Goal: Complete Application Form: Complete application form

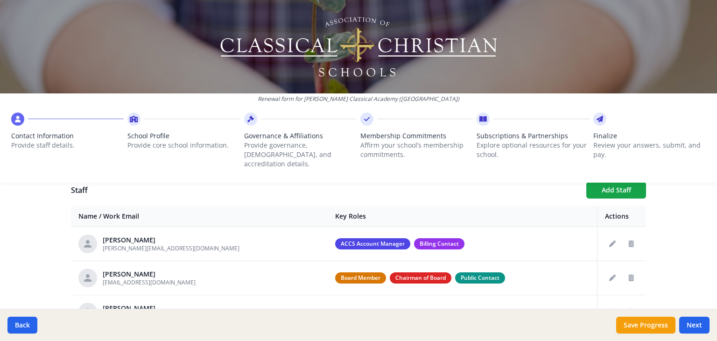
scroll to position [321, 0]
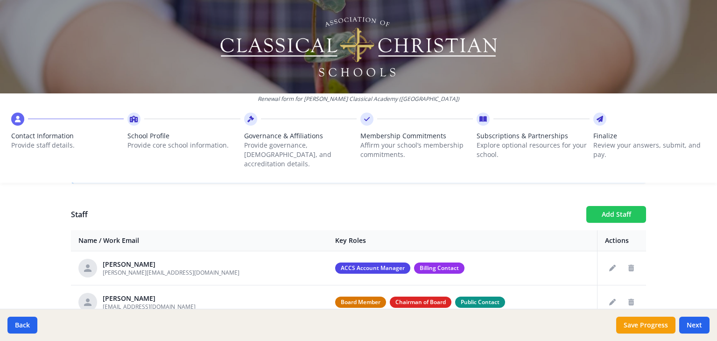
click at [616, 206] on button "Add Staff" at bounding box center [617, 214] width 60 height 17
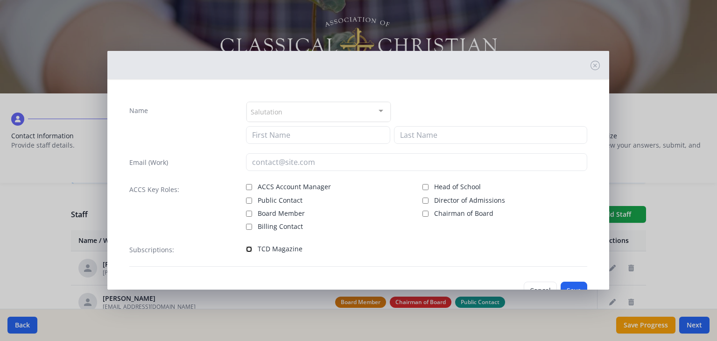
click at [246, 247] on input "TCD Magazine" at bounding box center [249, 249] width 6 height 6
checkbox input "true"
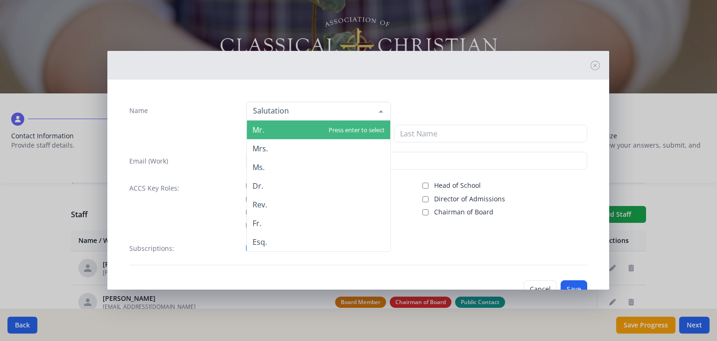
click at [265, 132] on span "Mr." at bounding box center [318, 130] width 143 height 19
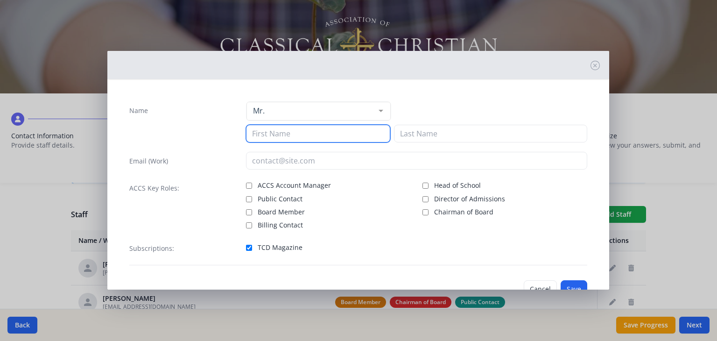
click at [263, 132] on input at bounding box center [318, 134] width 144 height 18
type input "Brian"
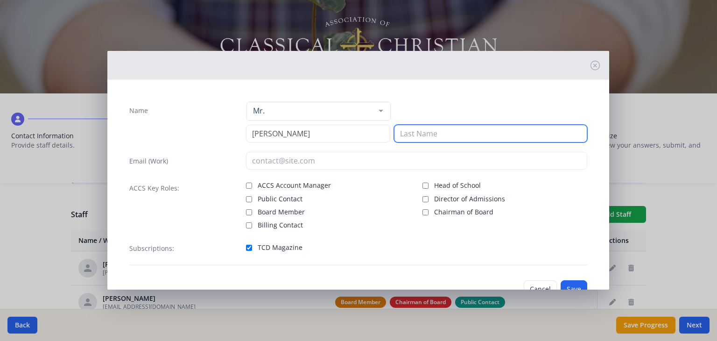
click at [403, 131] on input at bounding box center [490, 134] width 193 height 18
type input "Nicholson"
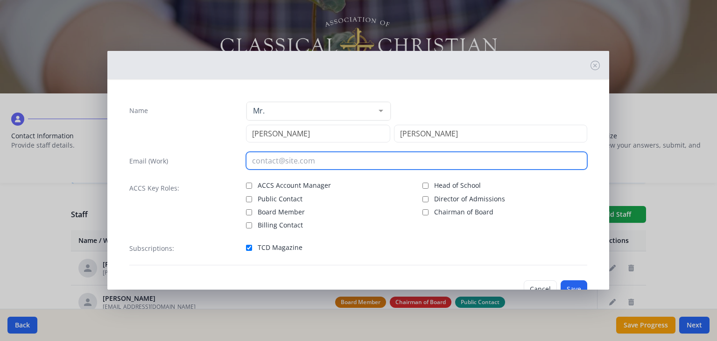
click at [255, 160] on input "email" at bounding box center [416, 161] width 341 height 18
type input "[PERSON_NAME][EMAIL_ADDRESS][DOMAIN_NAME]"
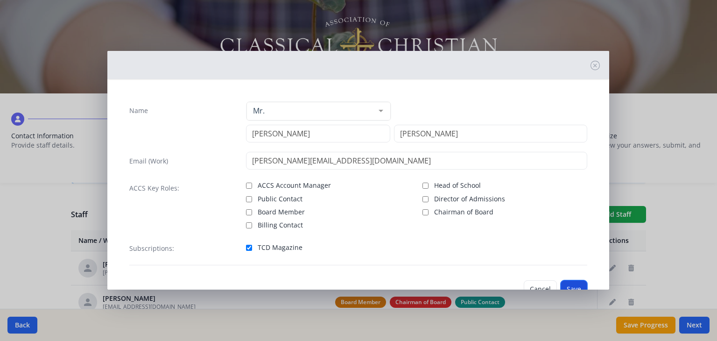
click at [574, 284] on button "Save" at bounding box center [574, 289] width 27 height 18
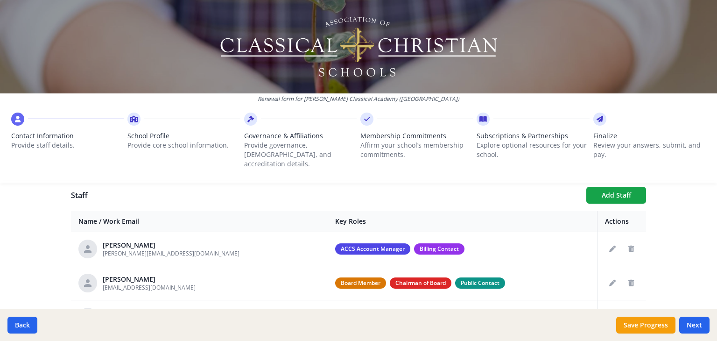
scroll to position [343, 0]
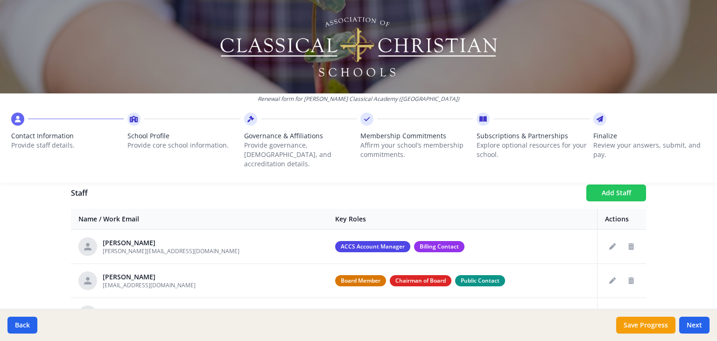
click at [615, 184] on button "Add Staff" at bounding box center [617, 192] width 60 height 17
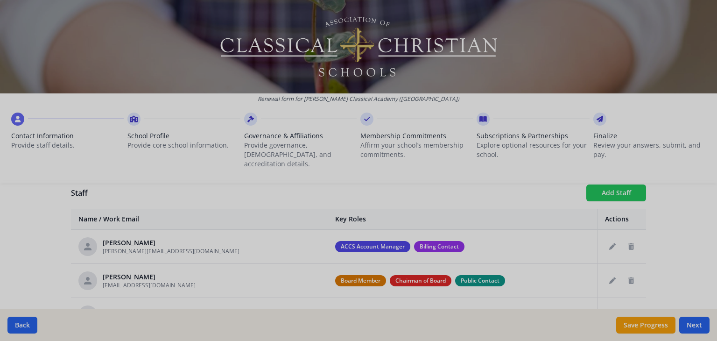
checkbox input "false"
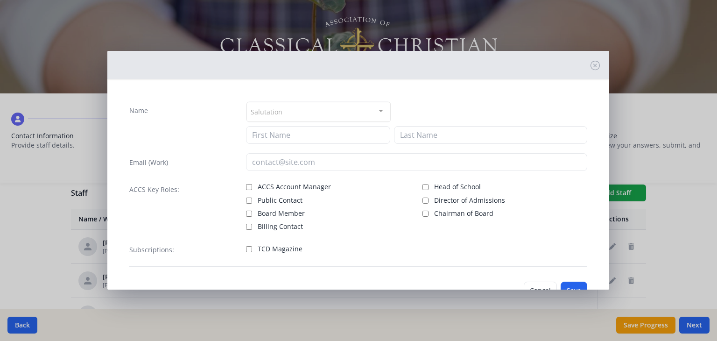
click at [298, 109] on div "Salutation" at bounding box center [319, 112] width 144 height 20
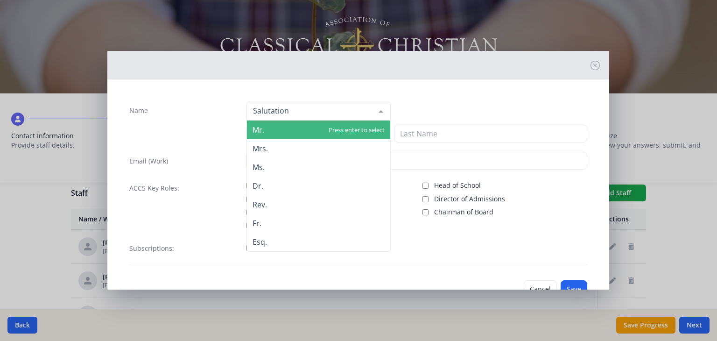
click at [298, 109] on input "Name" at bounding box center [311, 110] width 121 height 9
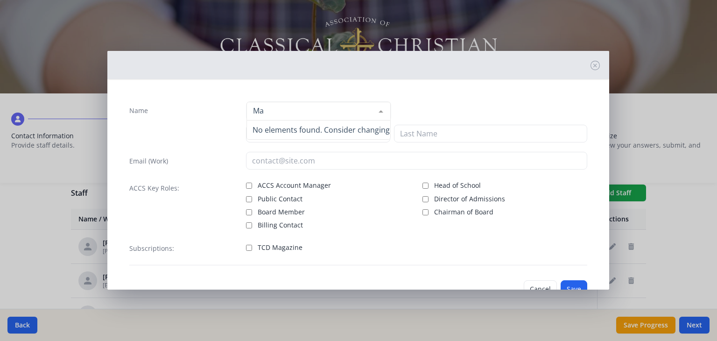
type input "M"
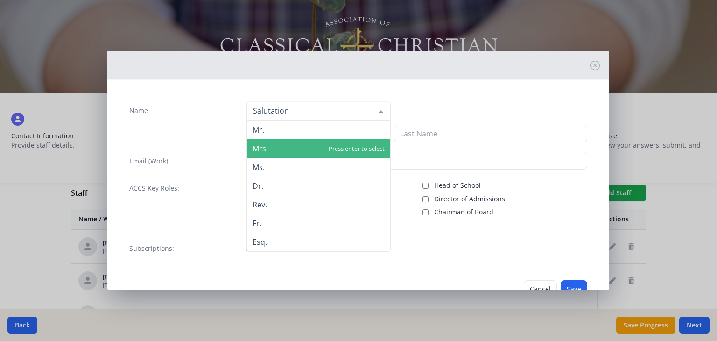
click at [287, 147] on span "Mrs." at bounding box center [318, 148] width 143 height 19
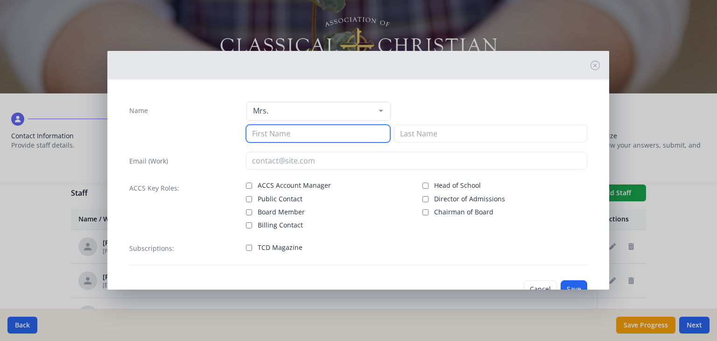
click at [261, 135] on input at bounding box center [318, 134] width 144 height 18
type input "Mary"
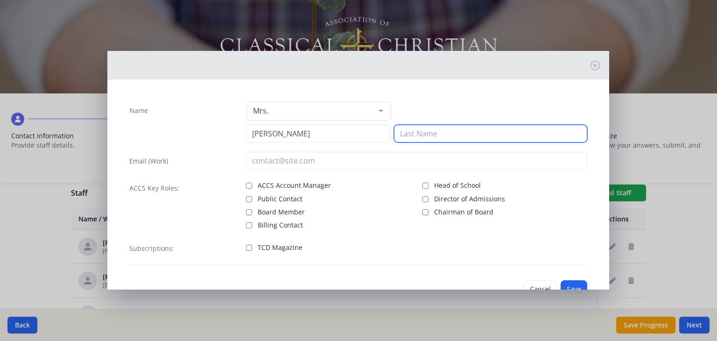
click at [410, 138] on input at bounding box center [490, 134] width 193 height 18
type input "Gamble"
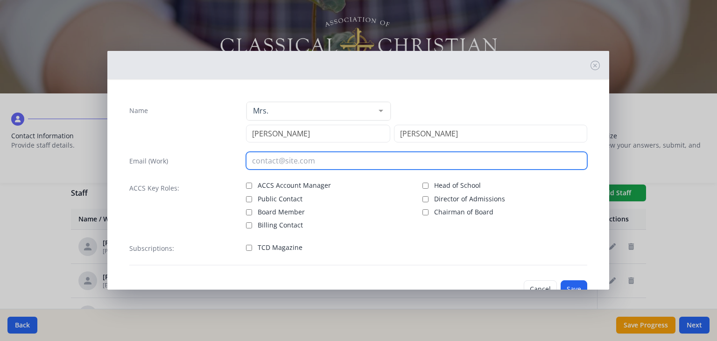
click at [250, 158] on input "email" at bounding box center [416, 161] width 341 height 18
type input "[PERSON_NAME][EMAIL_ADDRESS][DOMAIN_NAME]"
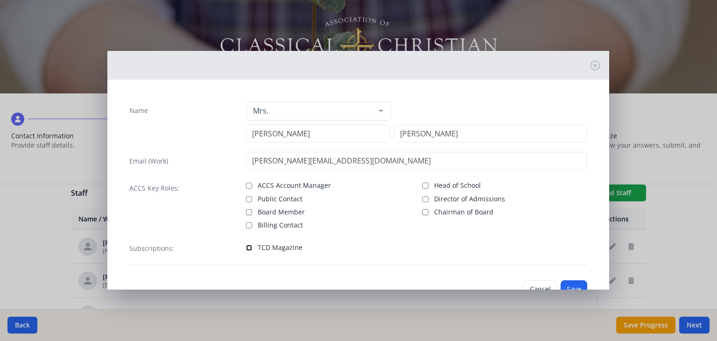
drag, startPoint x: 245, startPoint y: 245, endPoint x: 249, endPoint y: 249, distance: 5.6
click at [249, 249] on input "TCD Magazine" at bounding box center [249, 248] width 6 height 6
checkbox input "true"
click at [566, 284] on button "Save" at bounding box center [574, 289] width 27 height 18
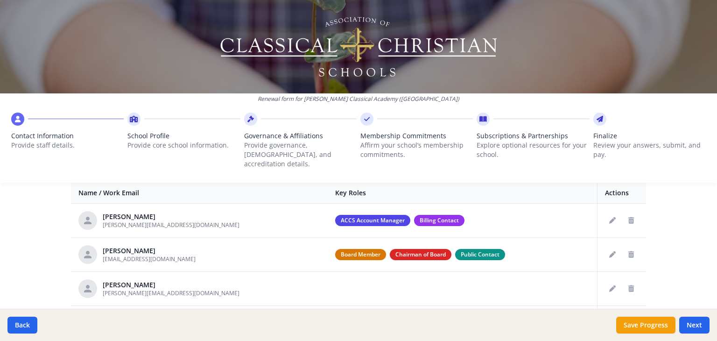
scroll to position [167, 0]
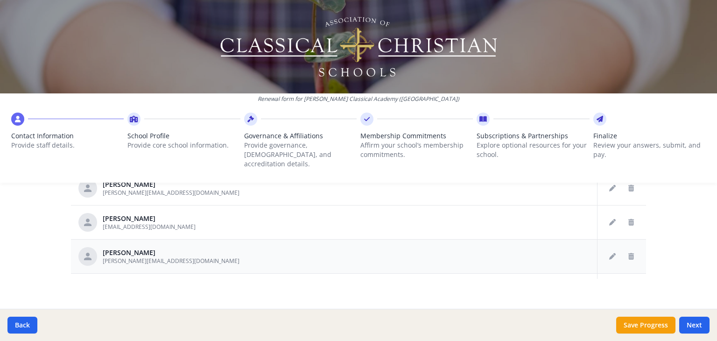
scroll to position [95, 0]
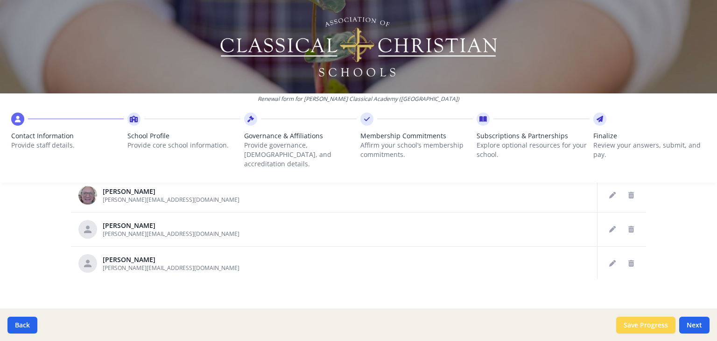
click at [638, 326] on button "Save Progress" at bounding box center [646, 325] width 59 height 17
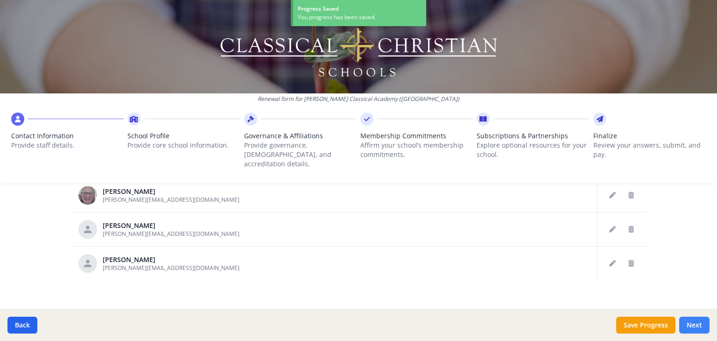
click at [695, 320] on button "Next" at bounding box center [695, 325] width 30 height 17
type input "[PHONE_NUMBER]"
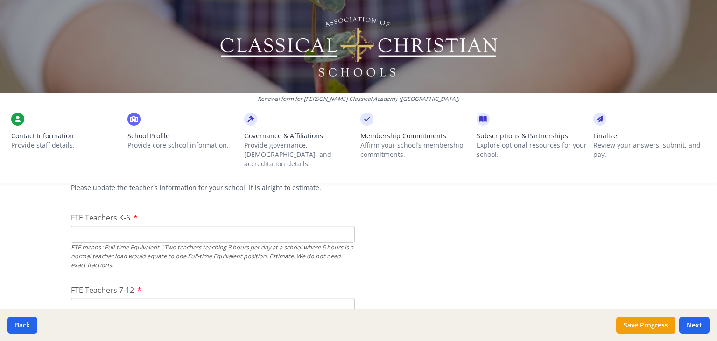
scroll to position [369, 0]
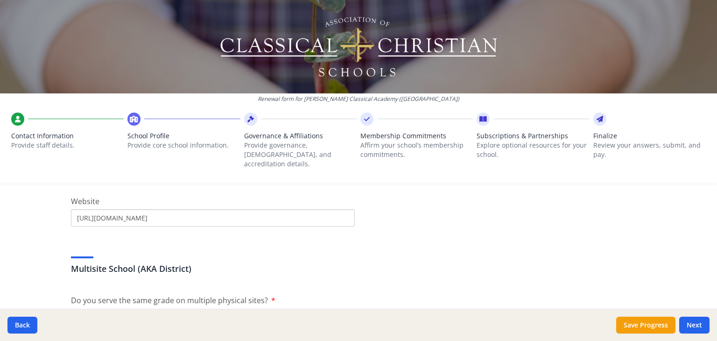
click at [177, 212] on input "[URL][DOMAIN_NAME]" at bounding box center [213, 217] width 284 height 17
drag, startPoint x: 106, startPoint y: 208, endPoint x: 187, endPoint y: 217, distance: 81.8
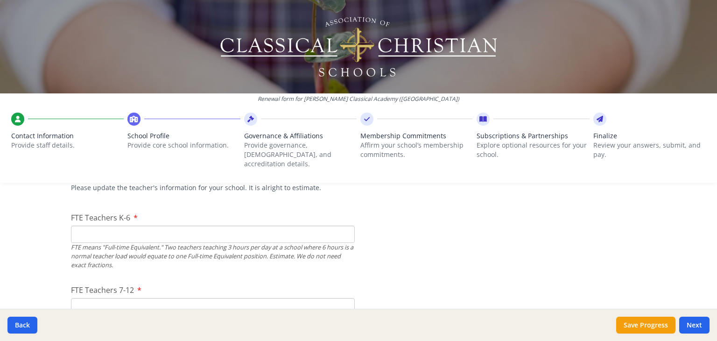
type input "[URL][DOMAIN_NAME]"
click at [86, 231] on input "FTE Teachers K-6" at bounding box center [213, 234] width 284 height 17
click at [342, 227] on input "0" at bounding box center [213, 234] width 284 height 17
click at [341, 226] on input "1" at bounding box center [213, 234] width 284 height 17
drag, startPoint x: 75, startPoint y: 225, endPoint x: 88, endPoint y: 227, distance: 13.2
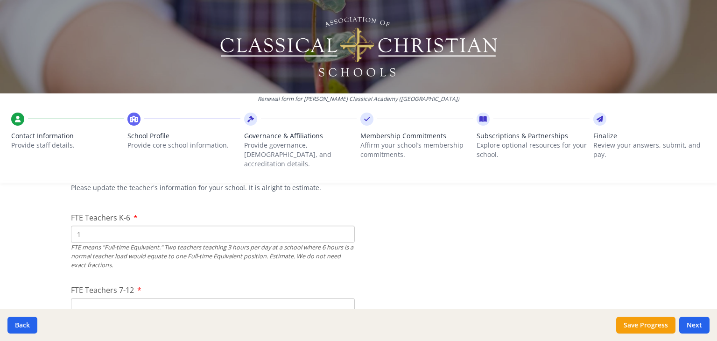
click at [88, 227] on input "1" at bounding box center [213, 234] width 284 height 17
type input "4"
click at [89, 300] on input "FTE Teachers 7-12" at bounding box center [213, 306] width 284 height 17
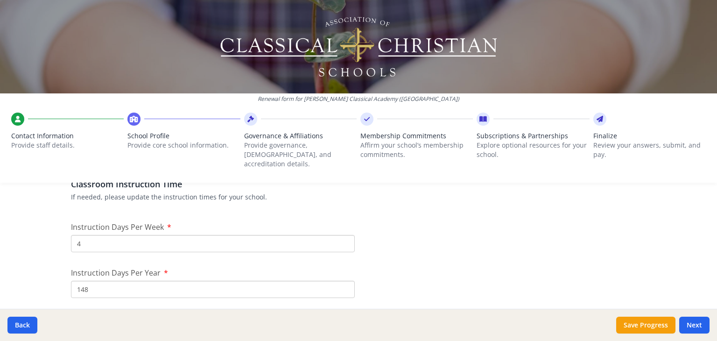
scroll to position [788, 0]
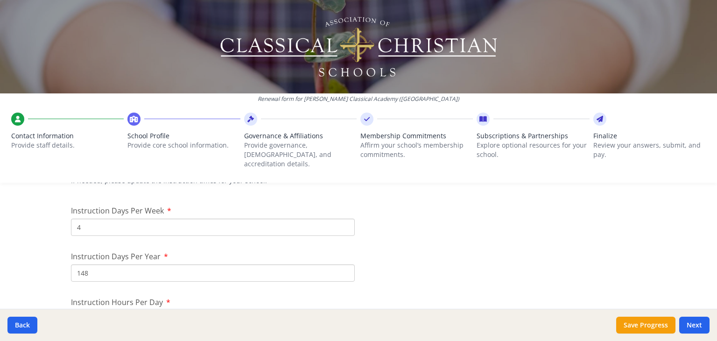
type input "3"
drag, startPoint x: 75, startPoint y: 219, endPoint x: 88, endPoint y: 216, distance: 13.5
click at [88, 219] on input "4" at bounding box center [213, 227] width 284 height 17
drag, startPoint x: 73, startPoint y: 265, endPoint x: 91, endPoint y: 266, distance: 17.8
click at [91, 266] on input "148" at bounding box center [213, 272] width 284 height 17
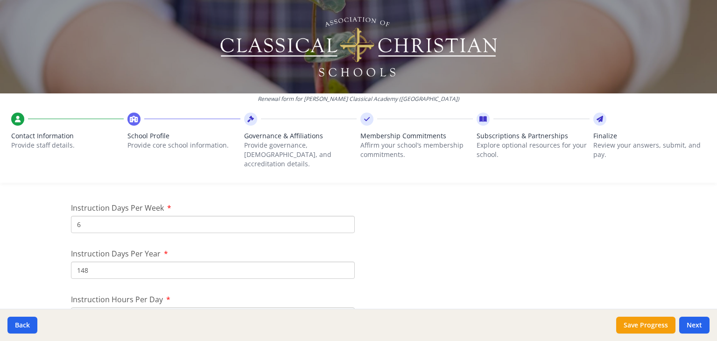
scroll to position [803, 0]
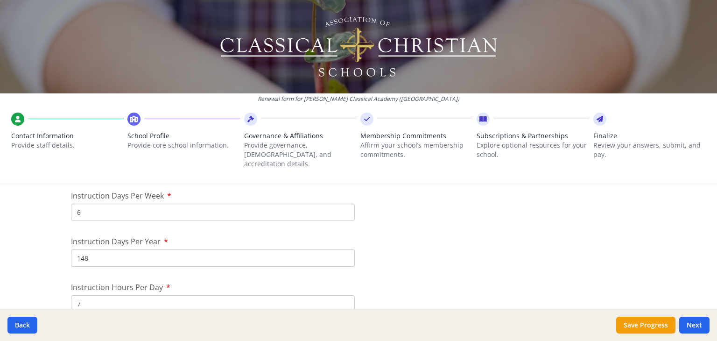
click at [72, 204] on input "6" at bounding box center [213, 212] width 284 height 17
click at [71, 204] on input "6" at bounding box center [213, 212] width 284 height 17
click at [341, 206] on input "3" at bounding box center [213, 212] width 284 height 17
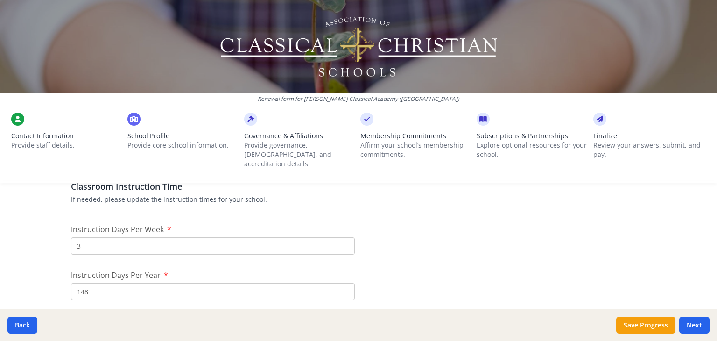
scroll to position [810, 0]
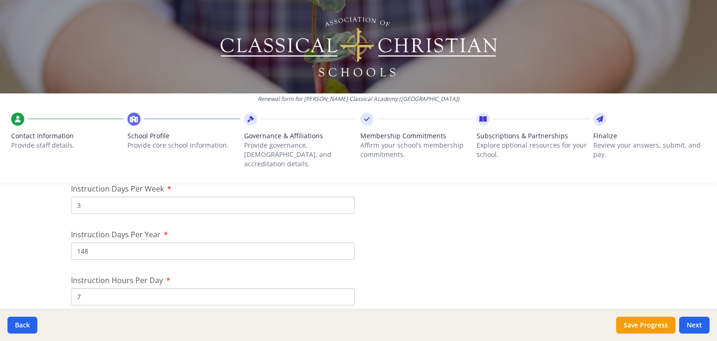
drag, startPoint x: 80, startPoint y: 194, endPoint x: 66, endPoint y: 196, distance: 13.7
type input "25"
drag, startPoint x: 89, startPoint y: 243, endPoint x: 67, endPoint y: 242, distance: 22.0
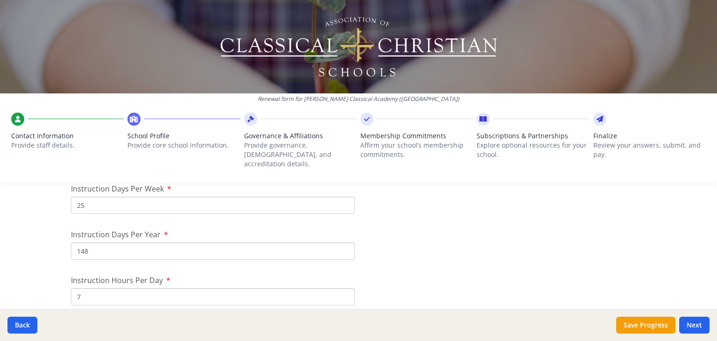
click at [607, 51] on div at bounding box center [358, 46] width 717 height 93
drag, startPoint x: 80, startPoint y: 286, endPoint x: 73, endPoint y: 287, distance: 7.1
click at [73, 288] on input "7" at bounding box center [213, 296] width 284 height 17
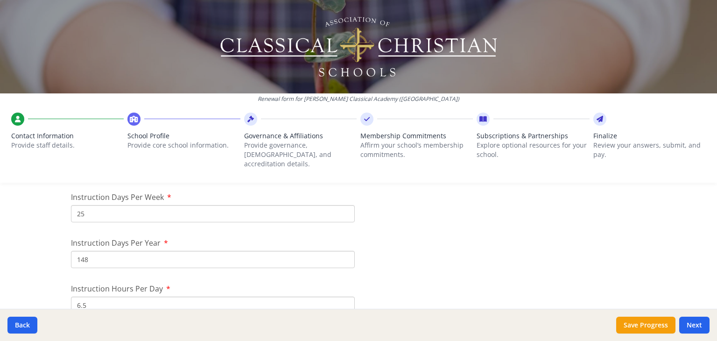
scroll to position [818, 0]
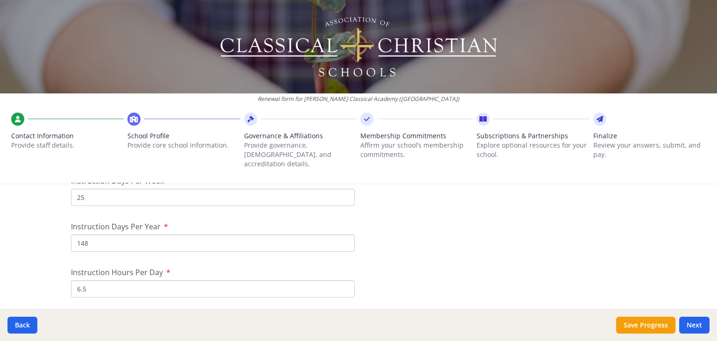
type input "6.5"
drag, startPoint x: 91, startPoint y: 234, endPoint x: 71, endPoint y: 231, distance: 20.3
click at [71, 234] on input "148" at bounding box center [213, 242] width 284 height 17
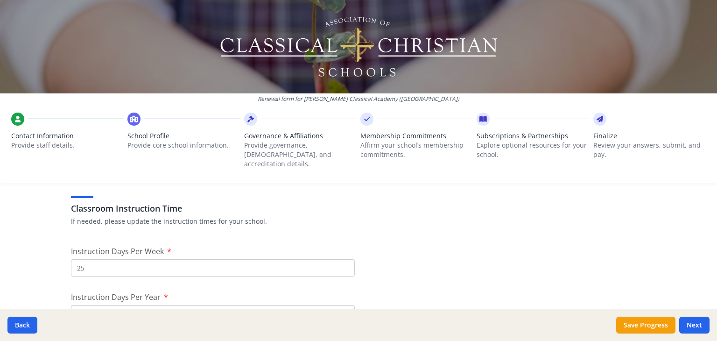
scroll to position [816, 0]
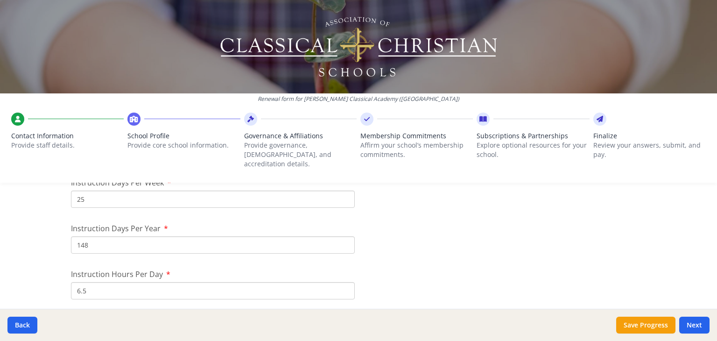
drag, startPoint x: 77, startPoint y: 186, endPoint x: 84, endPoint y: 188, distance: 6.7
click at [84, 191] on input "25" at bounding box center [213, 199] width 284 height 17
type input "26"
drag, startPoint x: 73, startPoint y: 233, endPoint x: 92, endPoint y: 234, distance: 18.3
click at [92, 236] on input "148" at bounding box center [213, 244] width 284 height 17
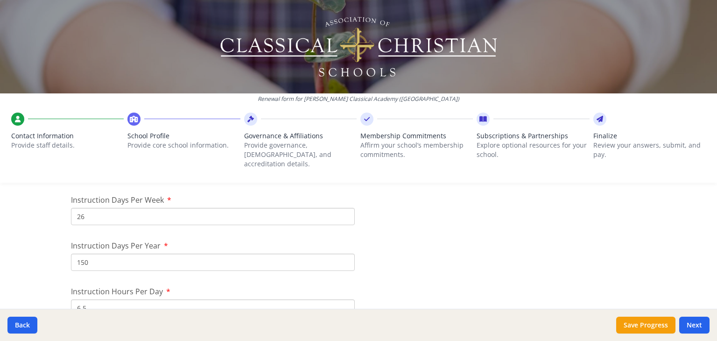
scroll to position [795, 0]
type input "150"
drag, startPoint x: 83, startPoint y: 211, endPoint x: 69, endPoint y: 212, distance: 13.6
click at [71, 212] on input "26" at bounding box center [213, 220] width 284 height 17
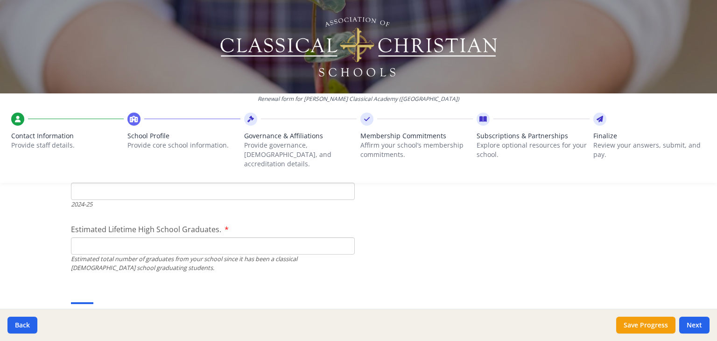
scroll to position [1383, 0]
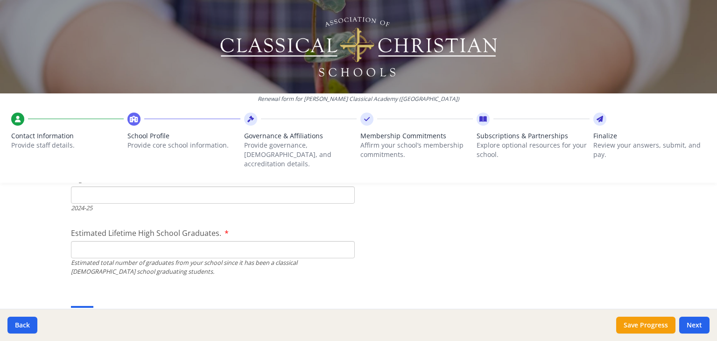
type input "4"
click at [73, 241] on input "Estimated Lifetime High School Graduates." at bounding box center [213, 249] width 284 height 17
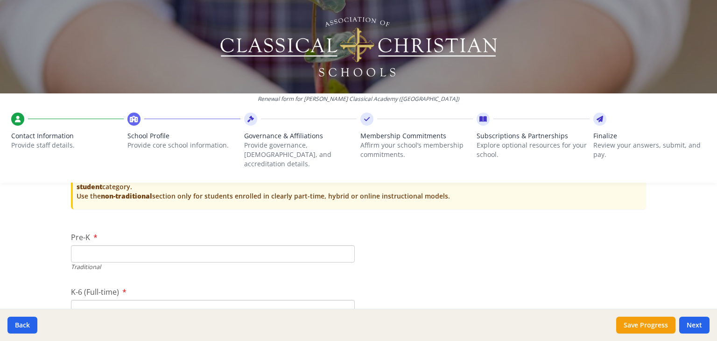
scroll to position [1926, 0]
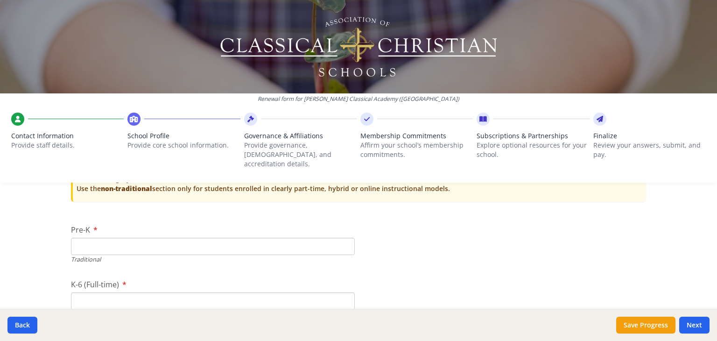
type input "5"
click at [95, 239] on input "Pre-K" at bounding box center [213, 246] width 284 height 17
click at [89, 292] on input "K-6 (Full-time)" at bounding box center [213, 300] width 284 height 17
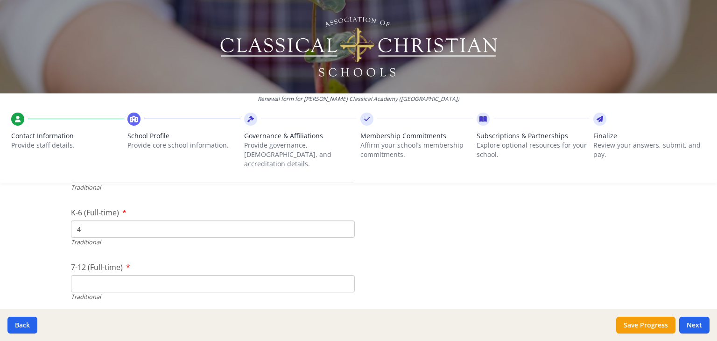
scroll to position [1970, 0]
drag, startPoint x: 80, startPoint y: 248, endPoint x: 65, endPoint y: 246, distance: 15.7
click at [73, 249] on input "4" at bounding box center [213, 257] width 284 height 17
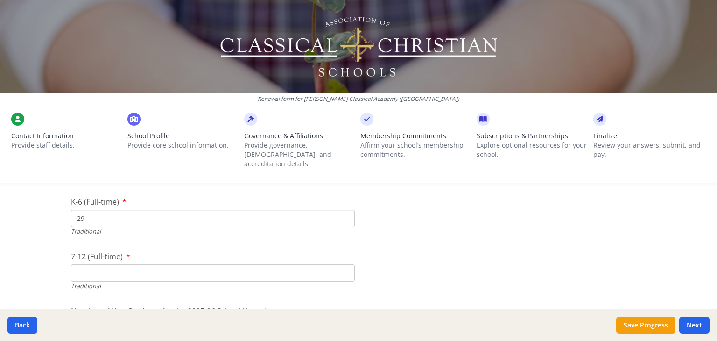
scroll to position [2013, 0]
type input "29"
click at [95, 260] on input "7-12 (Full-time)" at bounding box center [213, 268] width 284 height 17
type input "9"
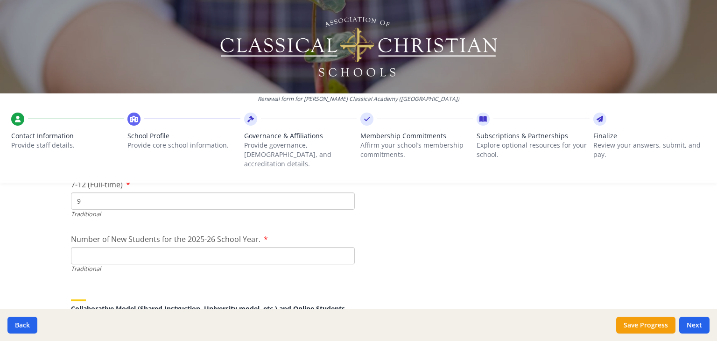
click at [83, 247] on input "Number of New Students for the 2025-26 School Year." at bounding box center [213, 255] width 284 height 17
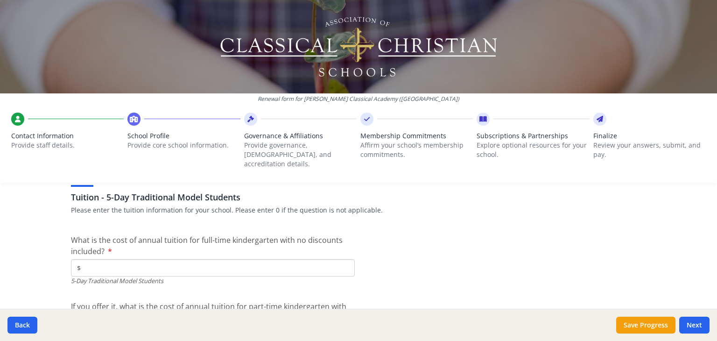
scroll to position [2422, 0]
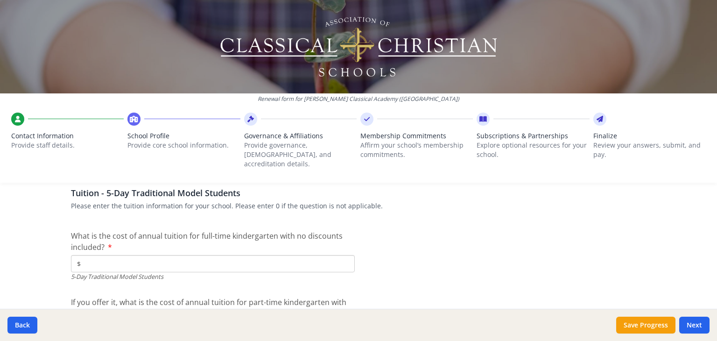
type input "5"
click at [79, 255] on input "$" at bounding box center [213, 263] width 284 height 17
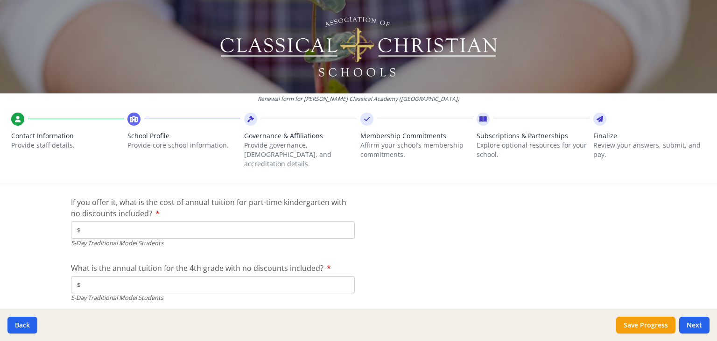
scroll to position [2538, 0]
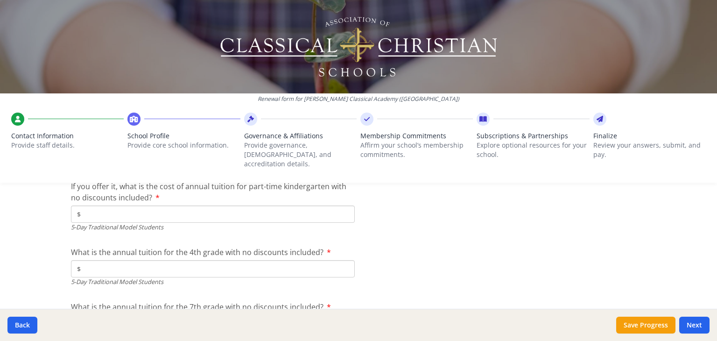
type input "$5 500"
drag, startPoint x: 147, startPoint y: 282, endPoint x: 117, endPoint y: 271, distance: 31.9
click at [82, 260] on input "$" at bounding box center [213, 268] width 284 height 17
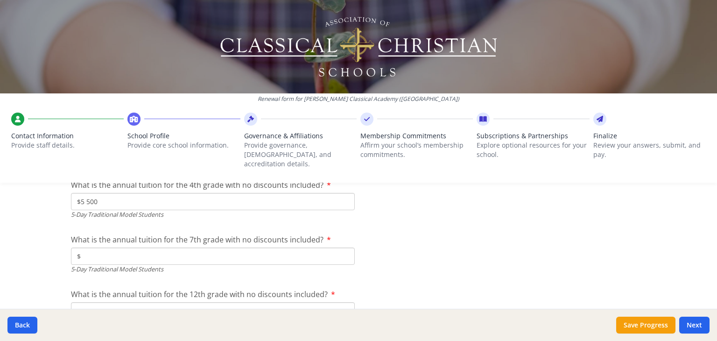
scroll to position [2610, 0]
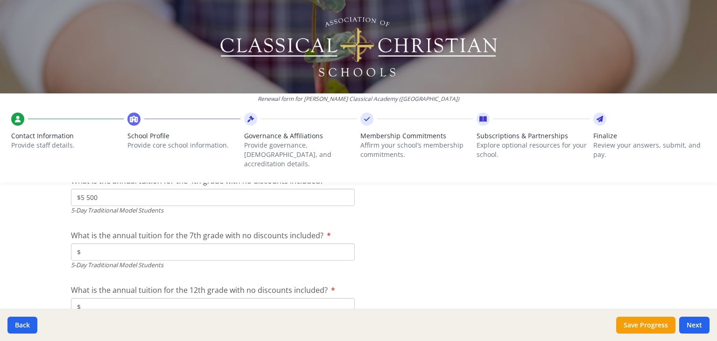
type input "$5 500"
click at [82, 243] on input "$" at bounding box center [213, 251] width 284 height 17
type input "$6 050"
click at [88, 298] on input "$" at bounding box center [213, 306] width 284 height 17
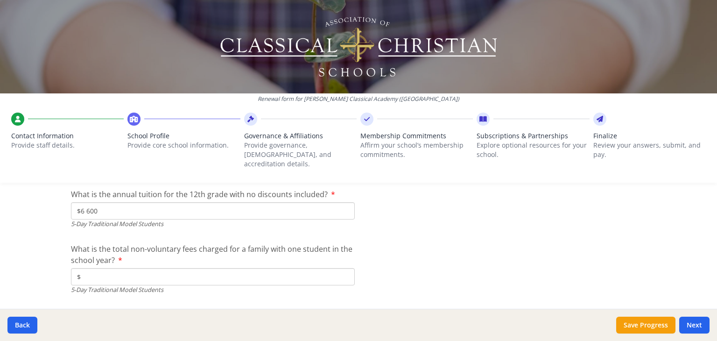
scroll to position [2717, 0]
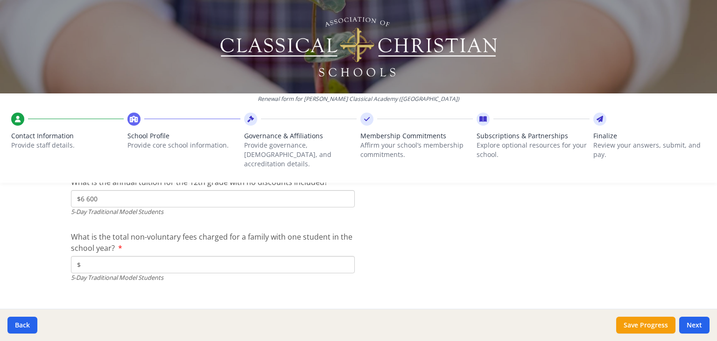
type input "$6 600"
click at [115, 238] on label "What is the total non-voluntary fees charged for a family with one student in t…" at bounding box center [213, 242] width 284 height 22
click at [115, 256] on input "$" at bounding box center [213, 264] width 284 height 17
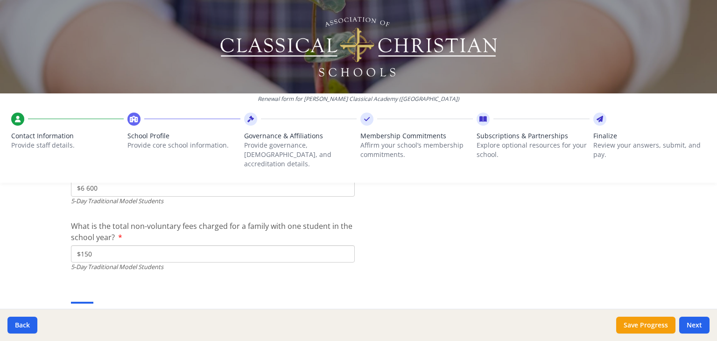
scroll to position [2732, 0]
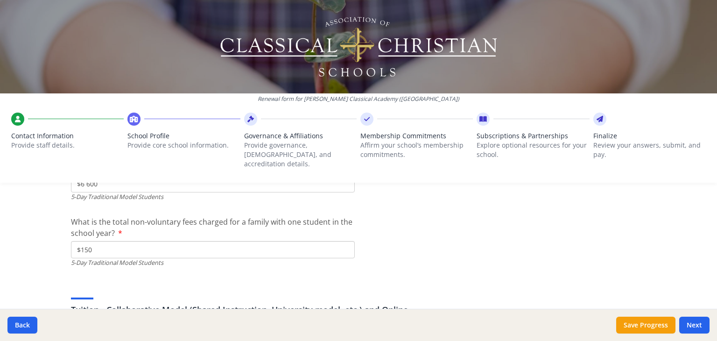
drag, startPoint x: 77, startPoint y: 242, endPoint x: 88, endPoint y: 240, distance: 12.0
click at [88, 241] on input "$150" at bounding box center [213, 249] width 284 height 17
type input "$150"
click at [657, 326] on button "Save Progress" at bounding box center [646, 325] width 59 height 17
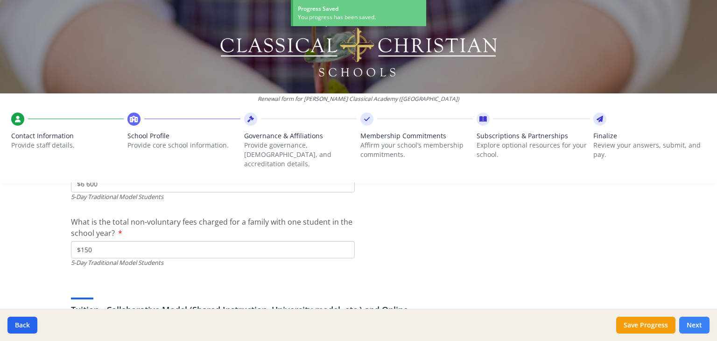
click at [701, 323] on button "Next" at bounding box center [695, 325] width 30 height 17
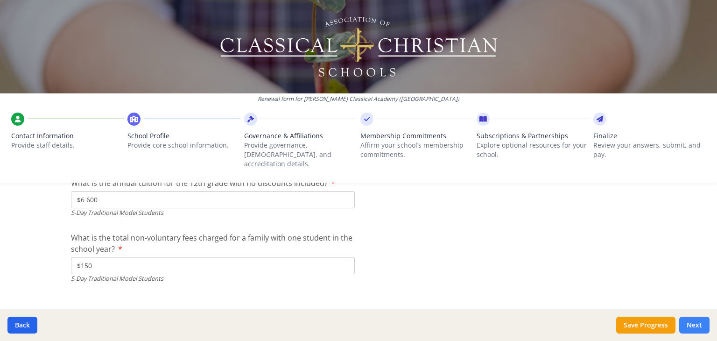
click at [695, 326] on button "Next" at bounding box center [695, 325] width 30 height 17
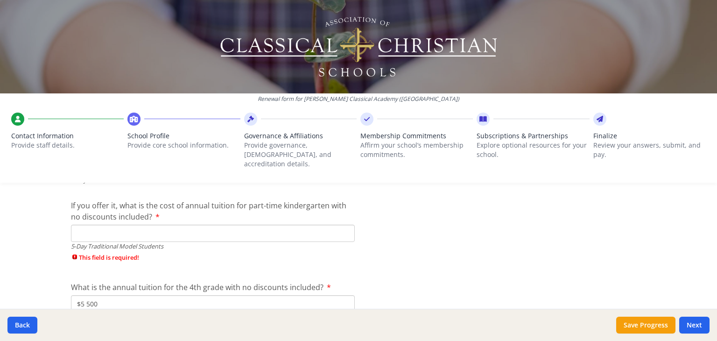
scroll to position [2569, 0]
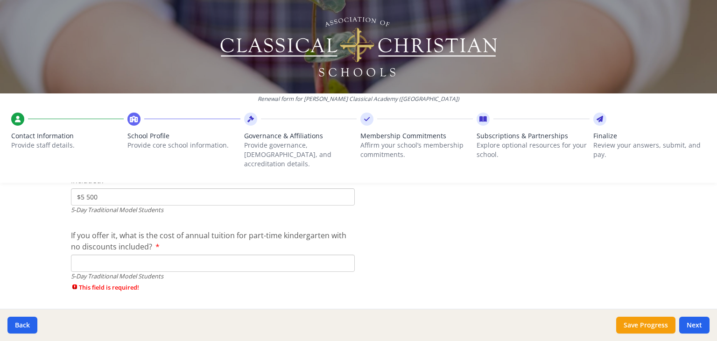
click at [88, 255] on input "If you offer it, what is the cost of annual tuition for part-time kindergarten …" at bounding box center [213, 263] width 284 height 17
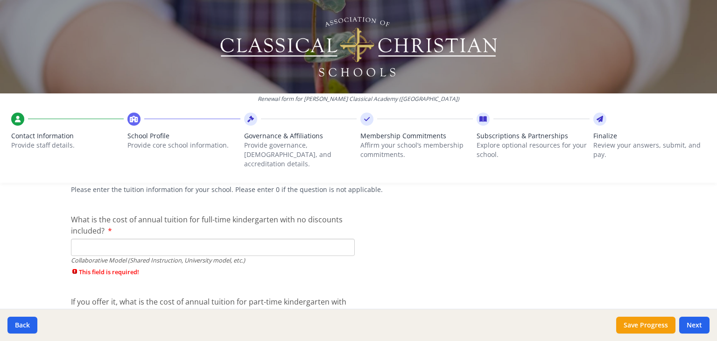
scroll to position [2924, 0]
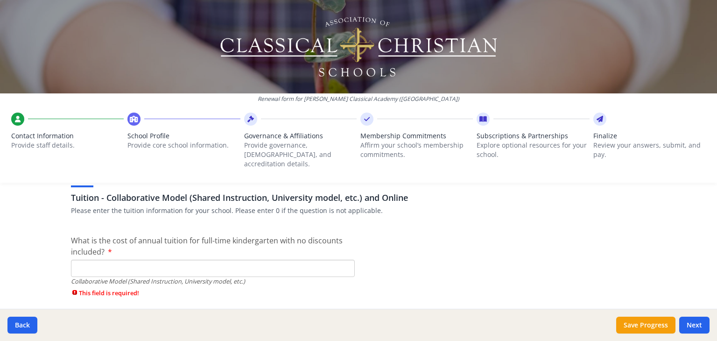
type input "$0"
click at [84, 264] on input "What is the cost of annual tuition for full-time kindergarten with no discounts…" at bounding box center [213, 268] width 284 height 17
type input "$0"
drag, startPoint x: 323, startPoint y: 193, endPoint x: 328, endPoint y: 193, distance: 5.2
click at [328, 193] on h3 "Tuition - Collaborative Model (Shared Instruction, University model, etc.) and …" at bounding box center [358, 197] width 575 height 13
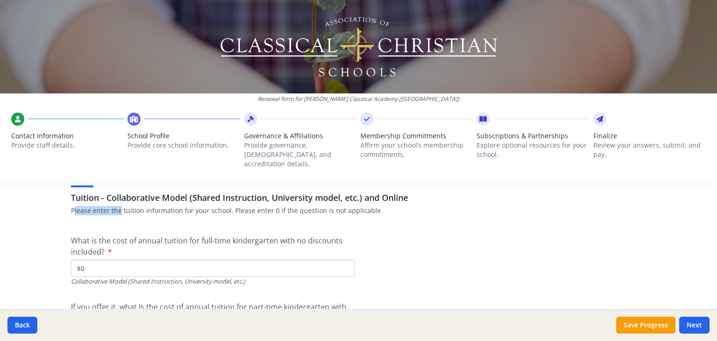
drag, startPoint x: 87, startPoint y: 210, endPoint x: 122, endPoint y: 212, distance: 35.1
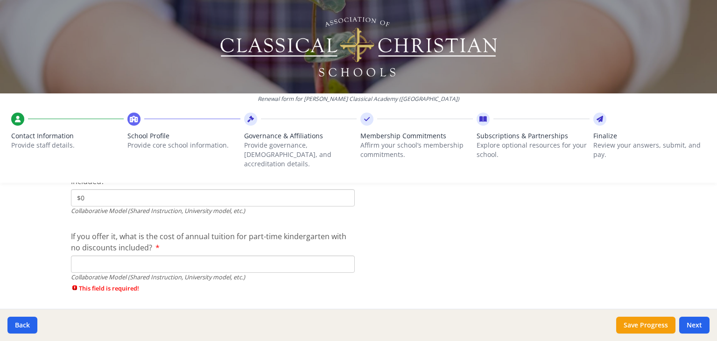
scroll to position [2999, 0]
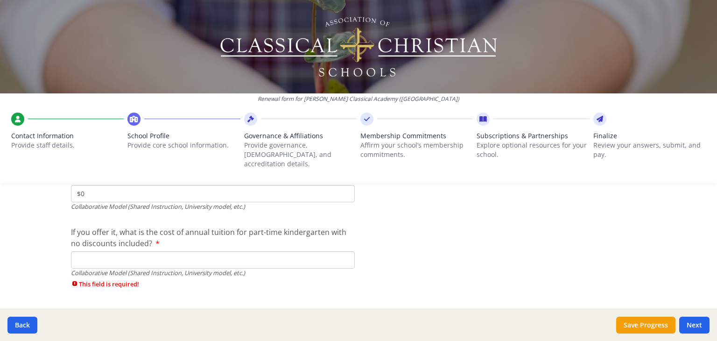
click at [83, 251] on input "If you offer it, what is the cost of annual tuition for part-time kindergarten …" at bounding box center [213, 259] width 284 height 17
type input "$0"
click at [92, 306] on input "What is the annual tuition for the 4th grade with no discounts included?" at bounding box center [213, 314] width 284 height 17
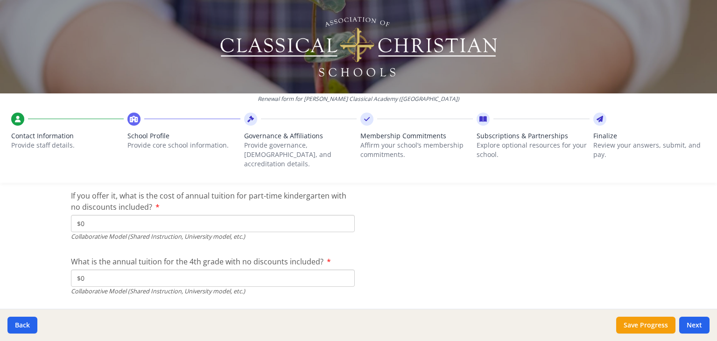
scroll to position [3077, 0]
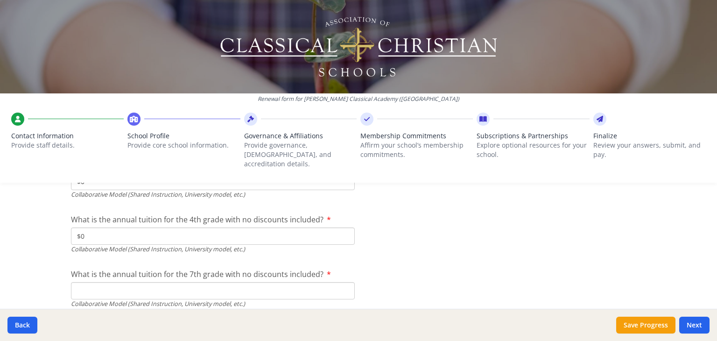
type input "$0"
click at [85, 282] on input "What is the annual tuition for the 7th grade with no discounts included?" at bounding box center [213, 290] width 284 height 17
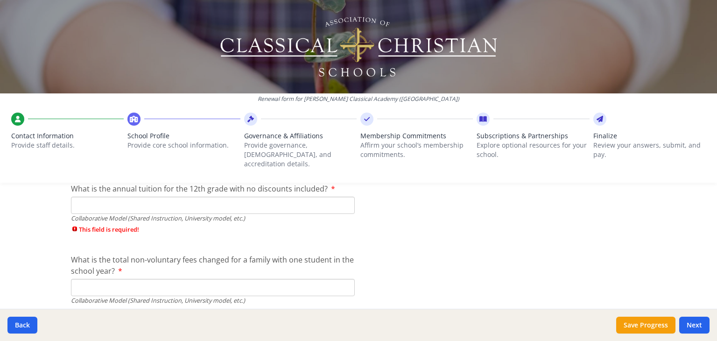
type input "$0"
click at [81, 197] on input "What is the annual tuition for the 12th grade with no discounts included?" at bounding box center [213, 205] width 284 height 17
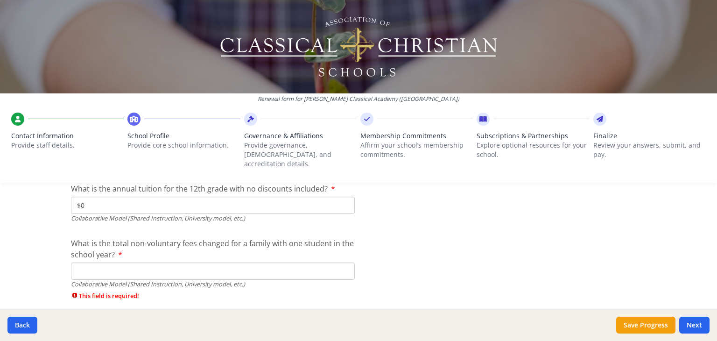
type input "$0"
click at [80, 264] on input "What is the total non-voluntary fees changed for a family with one student in t…" at bounding box center [213, 271] width 284 height 17
type input "$0"
click at [654, 326] on button "Save Progress" at bounding box center [646, 325] width 59 height 17
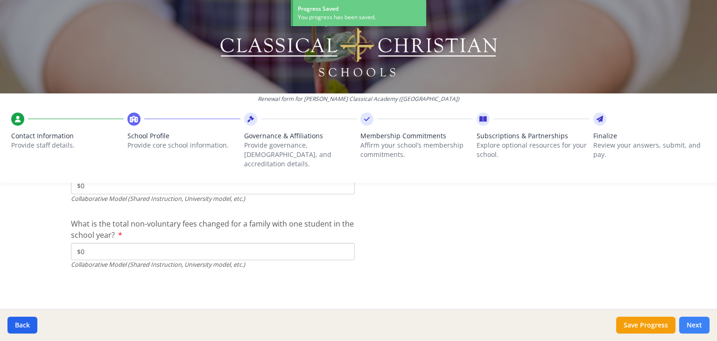
scroll to position [3137, 0]
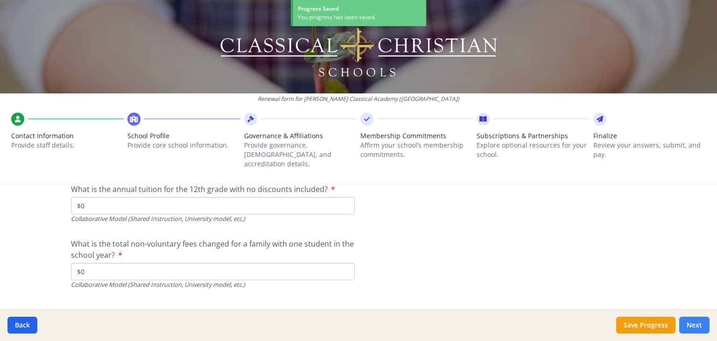
click at [697, 326] on button "Next" at bounding box center [695, 325] width 30 height 17
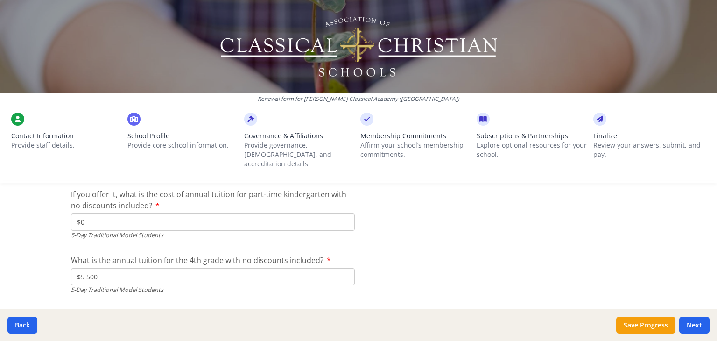
scroll to position [2408, 0]
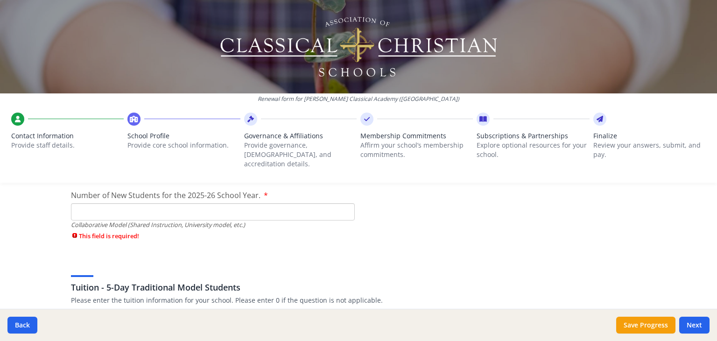
click at [83, 203] on input "Number of New Students for the 2025-26 School Year." at bounding box center [213, 211] width 284 height 17
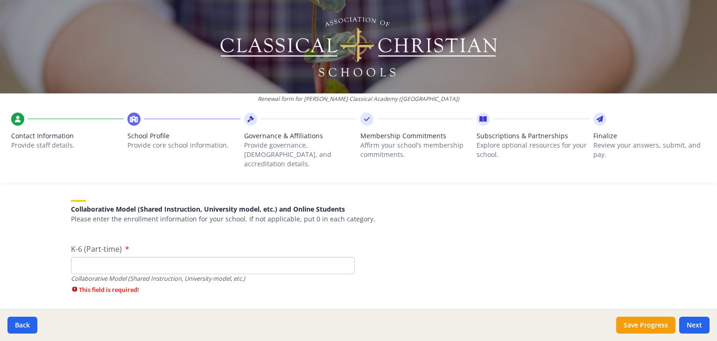
scroll to position [2188, 0]
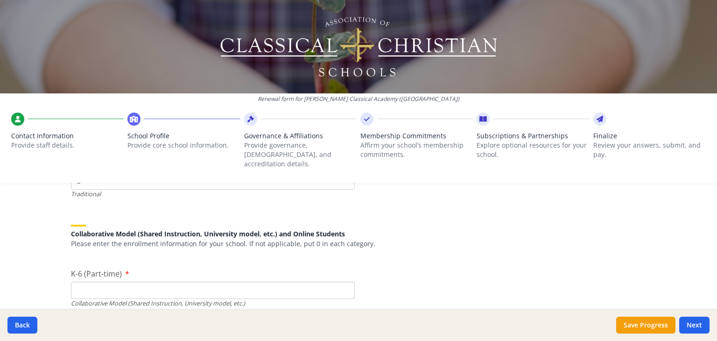
click at [76, 282] on input "K-6 (Part-time)" at bounding box center [213, 290] width 284 height 17
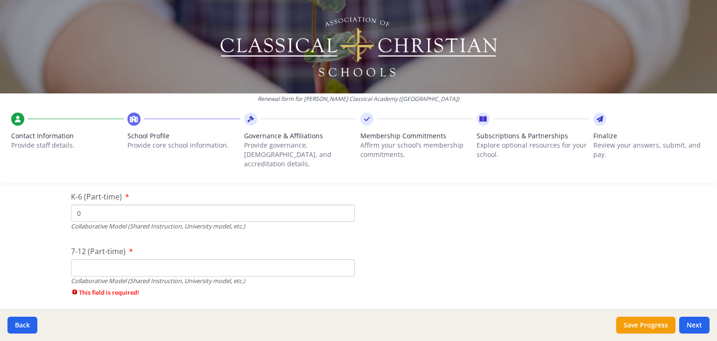
scroll to position [2269, 0]
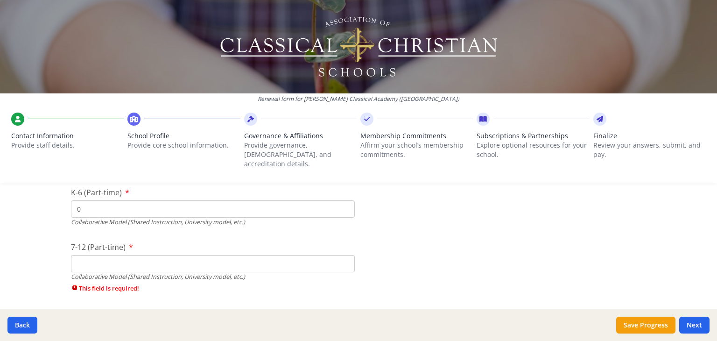
type input "0"
click at [74, 256] on input "7-12 (Part-time)" at bounding box center [213, 263] width 284 height 17
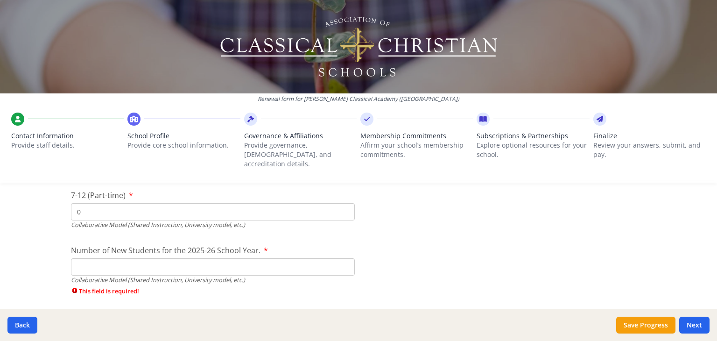
scroll to position [2317, 0]
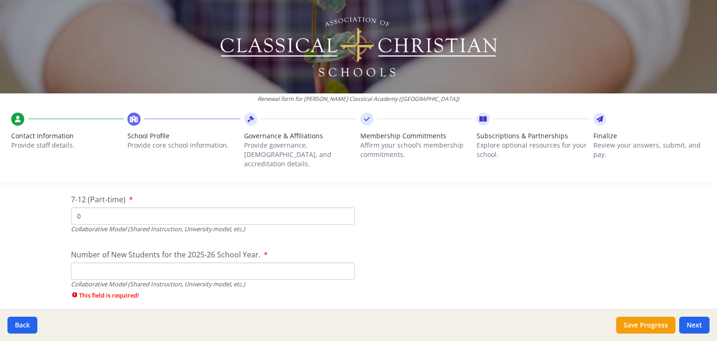
type input "0"
click at [73, 263] on input "Number of New Students for the 2025-26 School Year." at bounding box center [213, 271] width 284 height 17
type input "0"
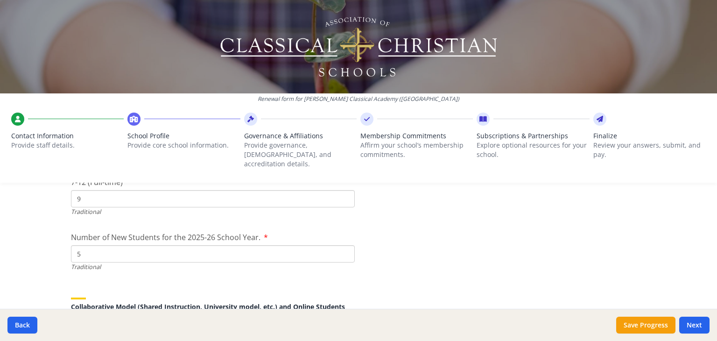
scroll to position [1912, 0]
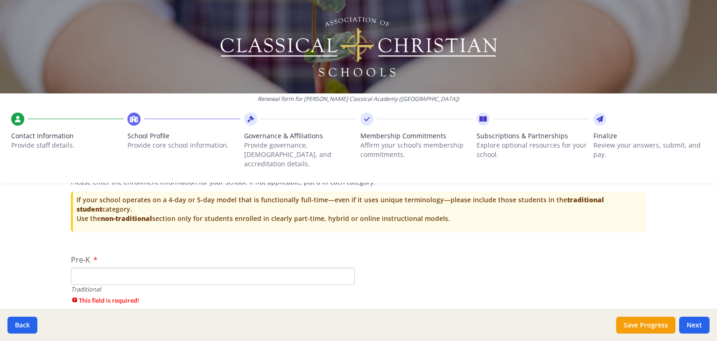
click at [80, 268] on input "Pre-K" at bounding box center [213, 276] width 284 height 17
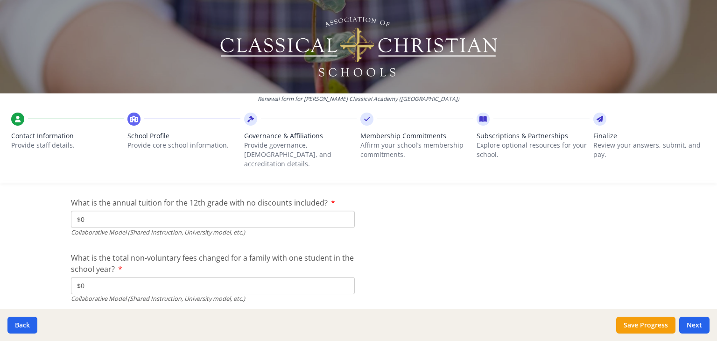
scroll to position [3163, 0]
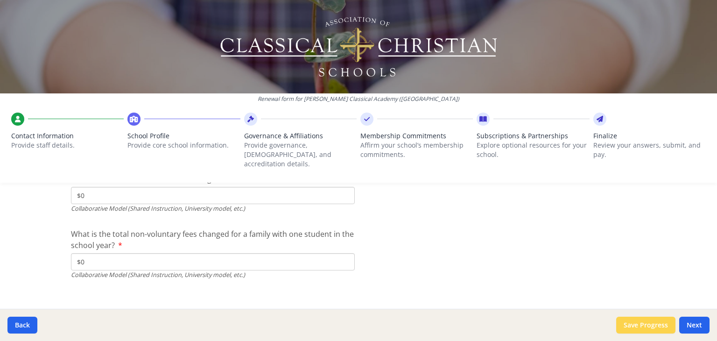
type input "0"
click at [658, 325] on button "Save Progress" at bounding box center [646, 325] width 59 height 17
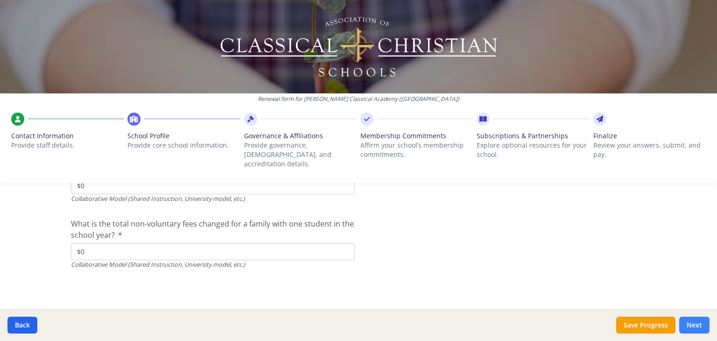
scroll to position [3147, 0]
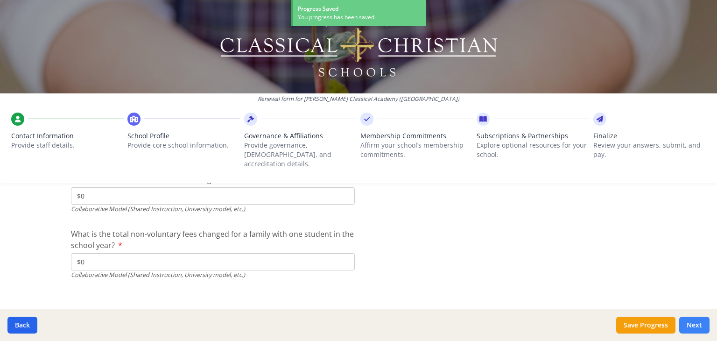
click at [697, 324] on button "Next" at bounding box center [695, 325] width 30 height 17
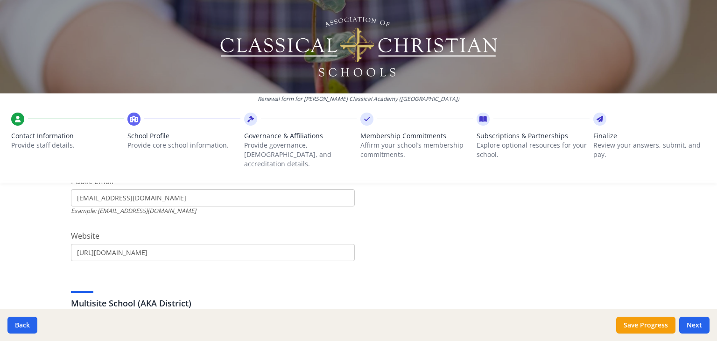
scroll to position [310, 0]
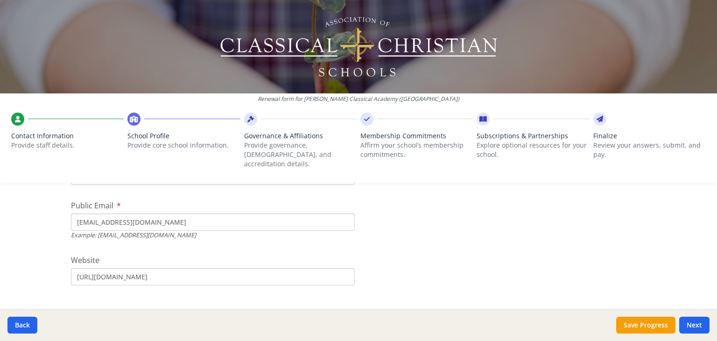
click at [86, 213] on input "[EMAIL_ADDRESS][DOMAIN_NAME]" at bounding box center [213, 221] width 284 height 17
drag, startPoint x: 72, startPoint y: 213, endPoint x: 198, endPoint y: 224, distance: 126.2
click at [198, 224] on div "Public Email [EMAIL_ADDRESS][DOMAIN_NAME] Example: [EMAIL_ADDRESS][DOMAIN_NAME]" at bounding box center [213, 220] width 284 height 40
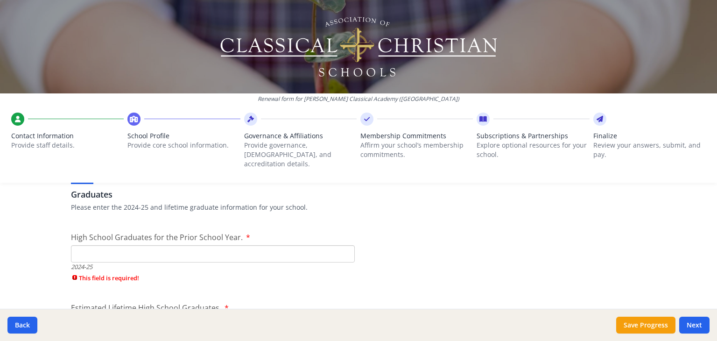
scroll to position [1328, 0]
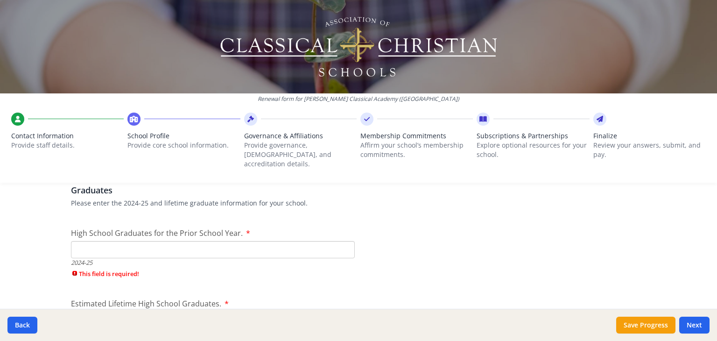
type input "[EMAIL_ADDRESS][DOMAIN_NAME]"
click at [80, 244] on input "High School Graduates for the Prior School Year." at bounding box center [213, 249] width 284 height 17
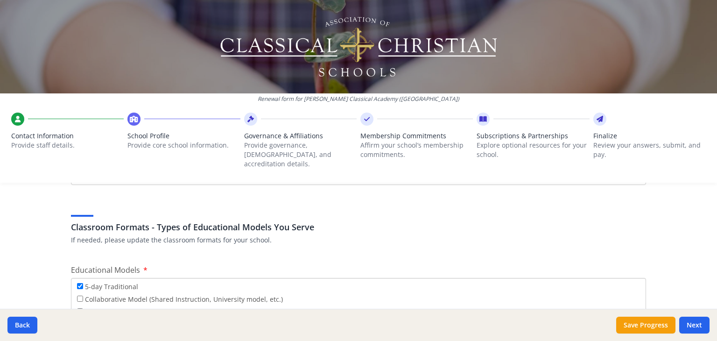
scroll to position [1645, 0]
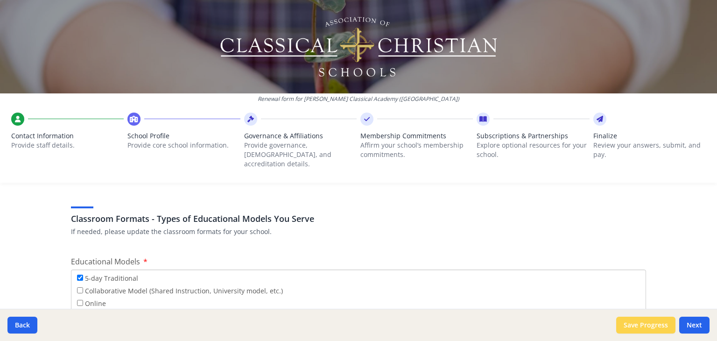
type input "0"
click at [650, 326] on button "Save Progress" at bounding box center [646, 325] width 59 height 17
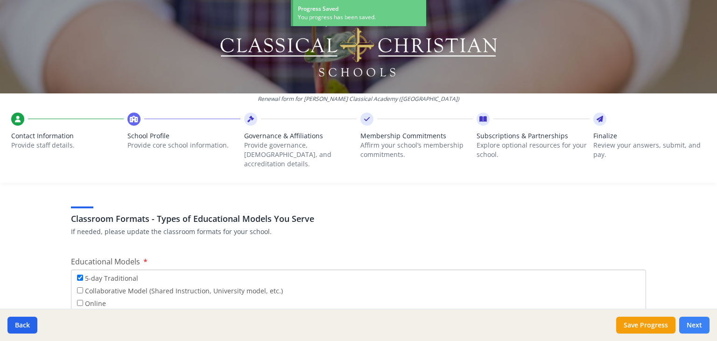
click at [698, 324] on button "Next" at bounding box center [695, 325] width 30 height 17
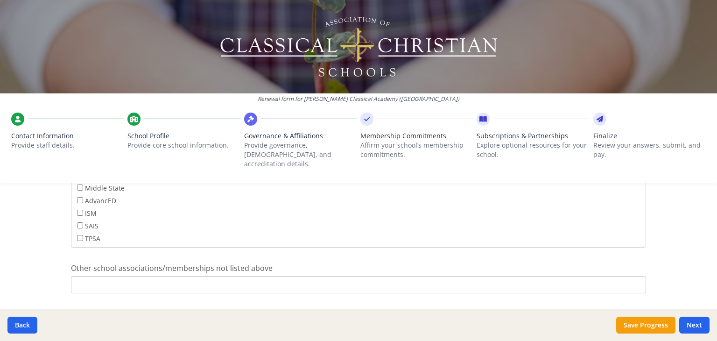
scroll to position [639, 0]
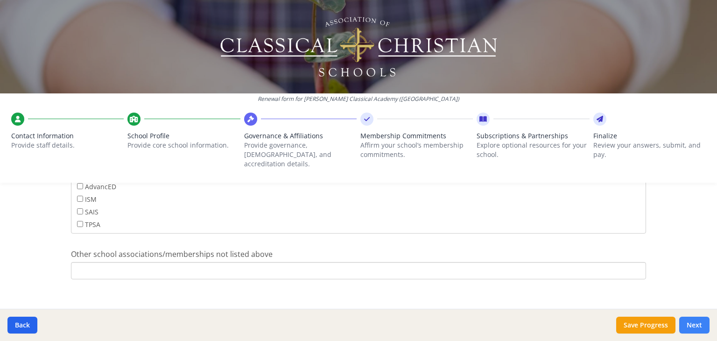
click at [690, 322] on button "Next" at bounding box center [695, 325] width 30 height 17
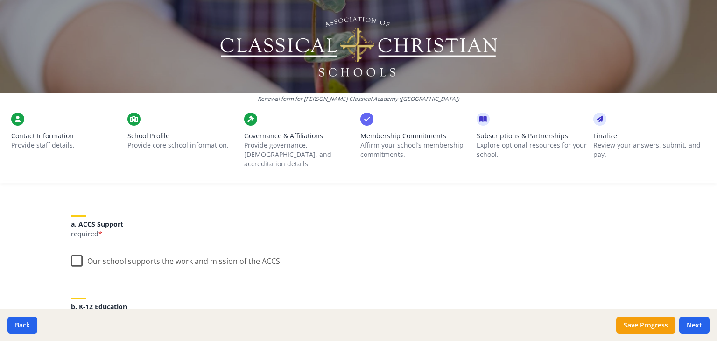
scroll to position [116, 0]
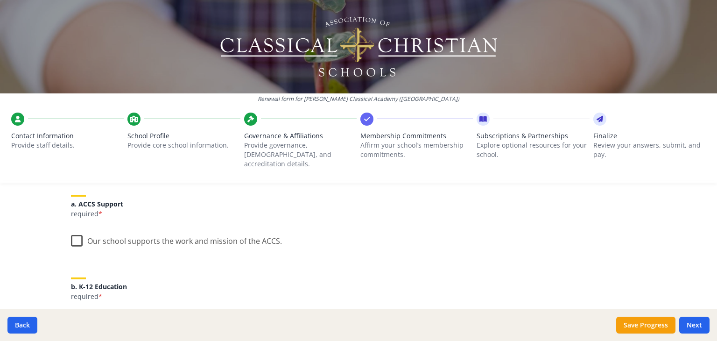
click at [75, 230] on label "Our school supports the work and mission of the ACCS." at bounding box center [176, 239] width 211 height 20
click at [0, 0] on input "Our school supports the work and mission of the ACCS." at bounding box center [0, 0] width 0 height 0
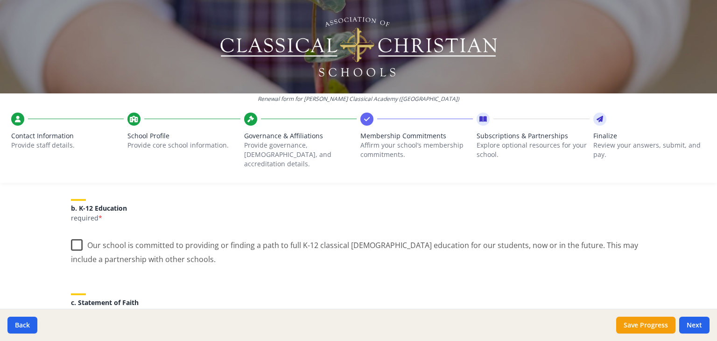
scroll to position [206, 0]
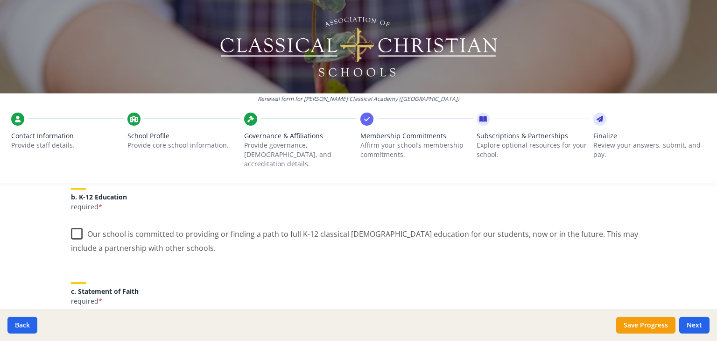
click at [73, 222] on label "Our school is committed to providing or finding a path to full K-12 classical […" at bounding box center [358, 237] width 575 height 31
click at [0, 0] on input "Our school is committed to providing or finding a path to full K-12 classical […" at bounding box center [0, 0] width 0 height 0
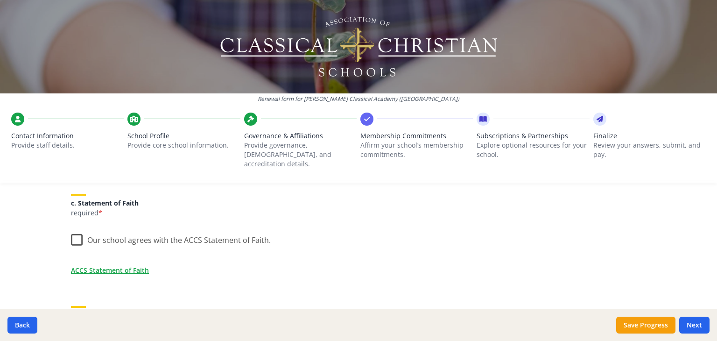
scroll to position [297, 0]
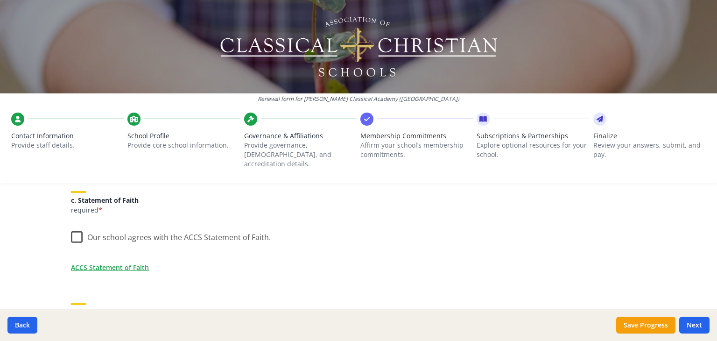
click at [75, 229] on label "Our school agrees with the ACCS Statement of Faith." at bounding box center [171, 235] width 200 height 20
click at [0, 0] on input "Our school agrees with the ACCS Statement of Faith." at bounding box center [0, 0] width 0 height 0
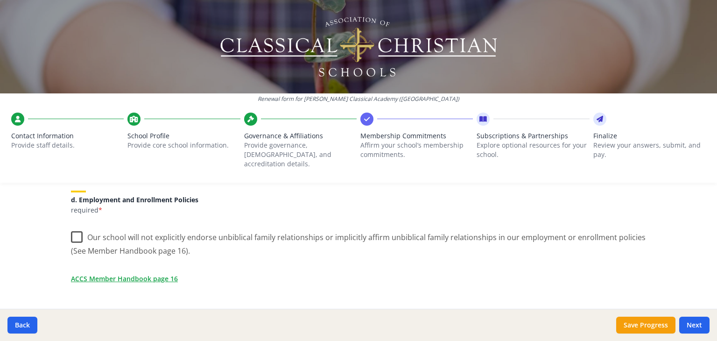
scroll to position [406, 0]
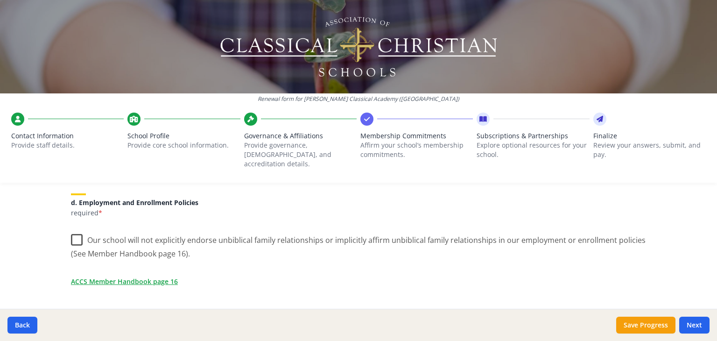
click at [75, 229] on label "Our school will not explicitly endorse unbiblical family relationships or impli…" at bounding box center [358, 243] width 575 height 31
click at [0, 0] on input "Our school will not explicitly endorse unbiblical family relationships or impli…" at bounding box center [0, 0] width 0 height 0
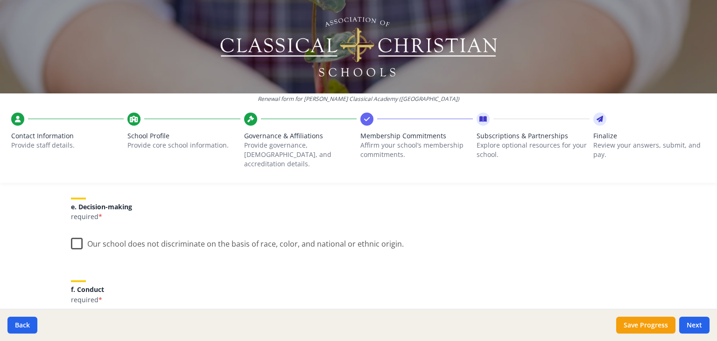
scroll to position [527, 0]
drag, startPoint x: 38, startPoint y: 206, endPoint x: 49, endPoint y: 210, distance: 11.5
click at [45, 209] on div "Renewal form for [PERSON_NAME] Classical Academy ([GEOGRAPHIC_DATA]) Contact In…" at bounding box center [358, 170] width 717 height 341
click at [72, 230] on label "Our school does not discriminate on the basis of race, color, and national or e…" at bounding box center [237, 240] width 333 height 20
click at [0, 0] on input "Our school does not discriminate on the basis of race, color, and national or e…" at bounding box center [0, 0] width 0 height 0
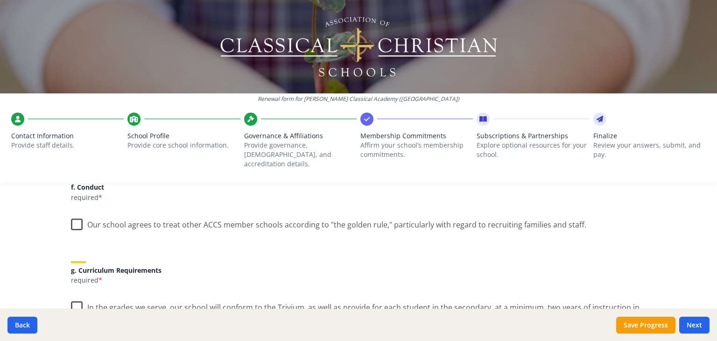
scroll to position [624, 0]
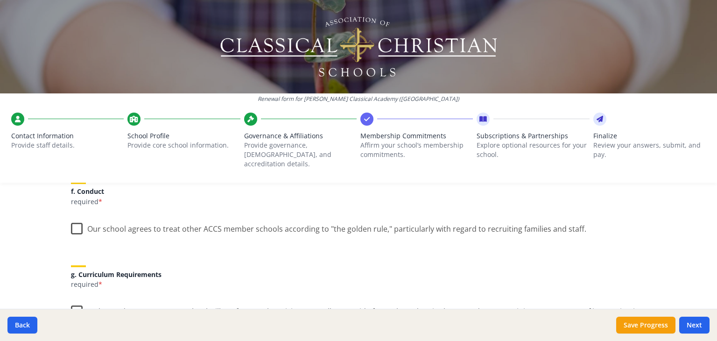
click at [72, 217] on label "Our school agrees to treat other ACCS member schools according to "the golden r…" at bounding box center [329, 227] width 516 height 20
click at [0, 0] on input "Our school agrees to treat other ACCS member schools according to "the golden r…" at bounding box center [0, 0] width 0 height 0
click at [75, 304] on label "In the grades we serve, our school will conform to the Trivium, as well as prov…" at bounding box center [358, 314] width 575 height 31
click at [0, 0] on input "In the grades we serve, our school will conform to the Trivium, as well as prov…" at bounding box center [0, 0] width 0 height 0
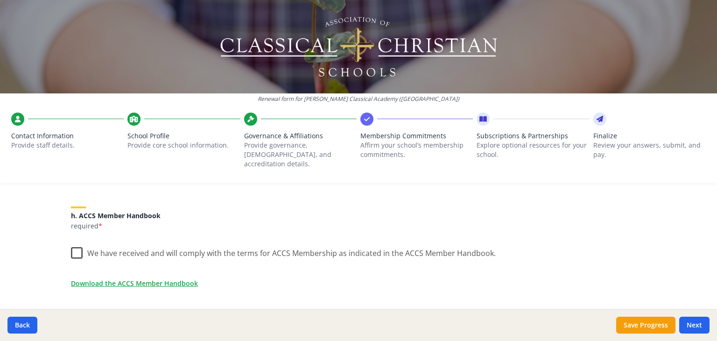
scroll to position [782, 0]
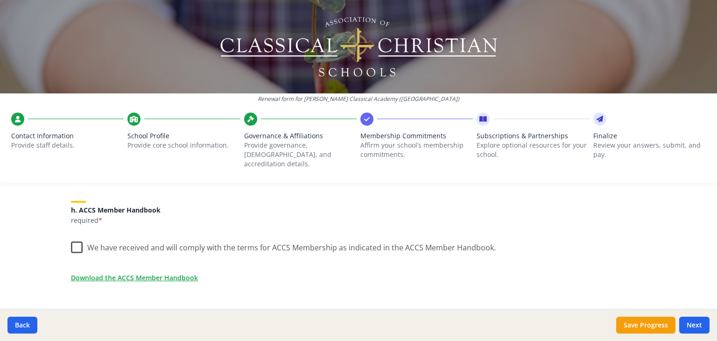
click at [75, 237] on label "We have received and will comply with the terms for ACCS Membership as indicate…" at bounding box center [283, 245] width 425 height 20
click at [0, 0] on input "We have received and will comply with the terms for ACCS Membership as indicate…" at bounding box center [0, 0] width 0 height 0
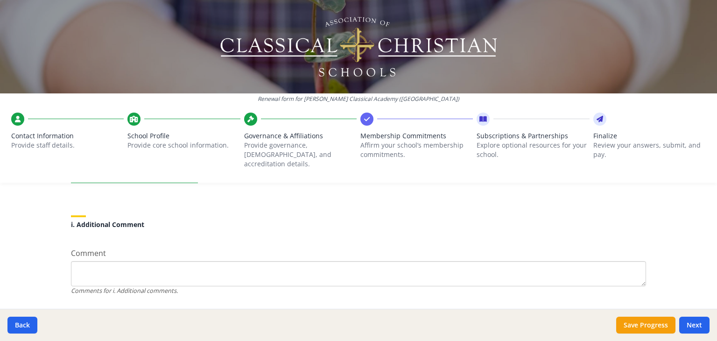
scroll to position [897, 0]
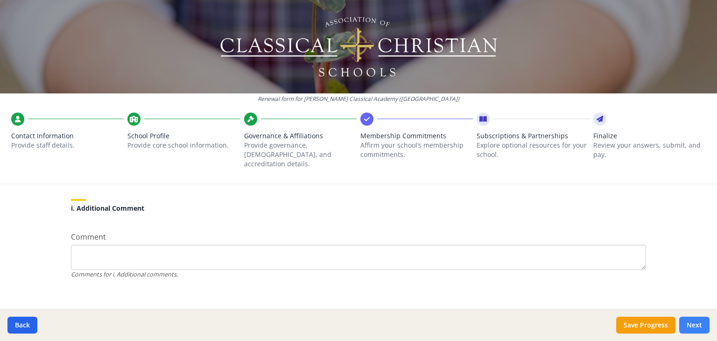
click at [693, 323] on button "Next" at bounding box center [695, 325] width 30 height 17
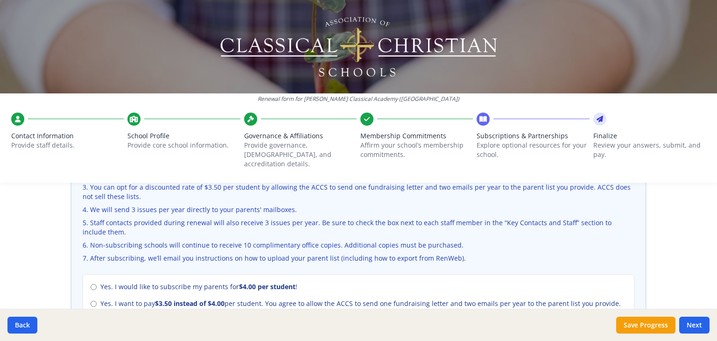
scroll to position [350, 0]
click at [91, 299] on input "Yes. I want to pay $3.50 instead of $4.00 per student. You agree to allow the A…" at bounding box center [94, 302] width 6 height 6
radio input "true"
click at [91, 283] on input "Yes. I would like to subscribe my parents for $4.00 per student !" at bounding box center [94, 286] width 6 height 6
radio input "true"
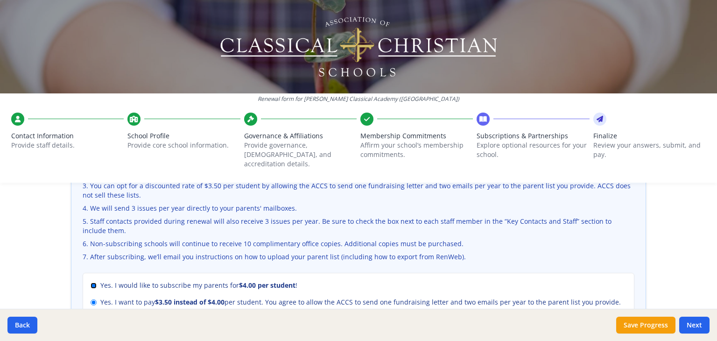
radio input "false"
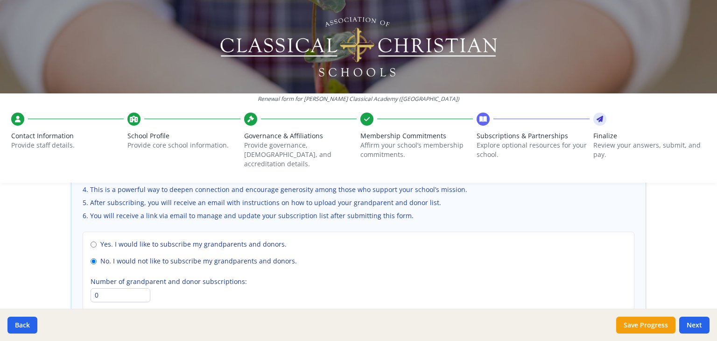
scroll to position [687, 0]
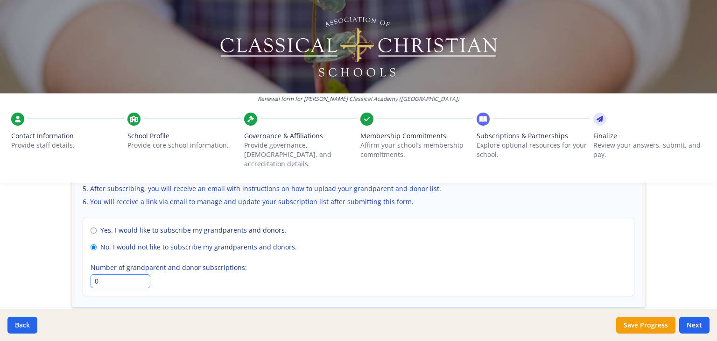
drag, startPoint x: 90, startPoint y: 271, endPoint x: 98, endPoint y: 272, distance: 8.0
click at [98, 274] on input "0" at bounding box center [121, 281] width 60 height 14
click at [651, 324] on button "Save Progress" at bounding box center [646, 325] width 59 height 17
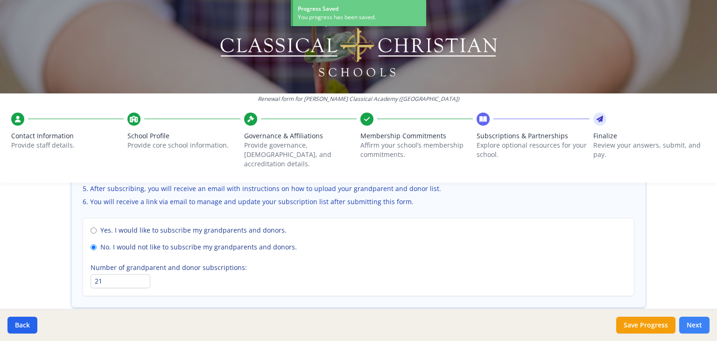
click at [696, 324] on button "Next" at bounding box center [695, 325] width 30 height 17
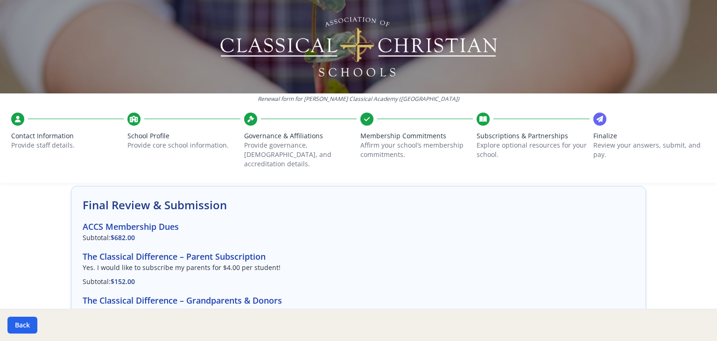
scroll to position [42, 0]
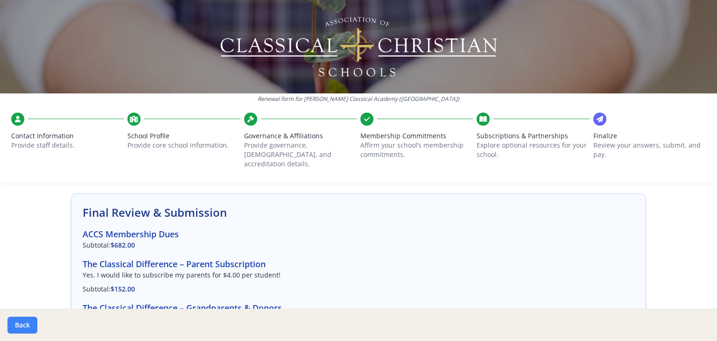
drag, startPoint x: 706, startPoint y: 165, endPoint x: 18, endPoint y: 324, distance: 706.1
click at [18, 324] on button "Back" at bounding box center [22, 325] width 30 height 17
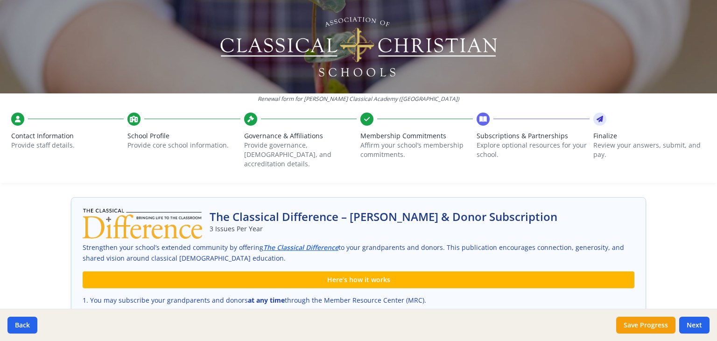
scroll to position [725, 0]
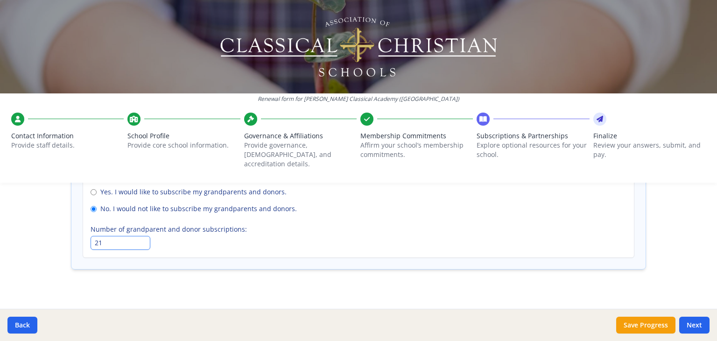
drag, startPoint x: 103, startPoint y: 234, endPoint x: 89, endPoint y: 234, distance: 14.0
click at [91, 236] on input "21" at bounding box center [121, 243] width 60 height 14
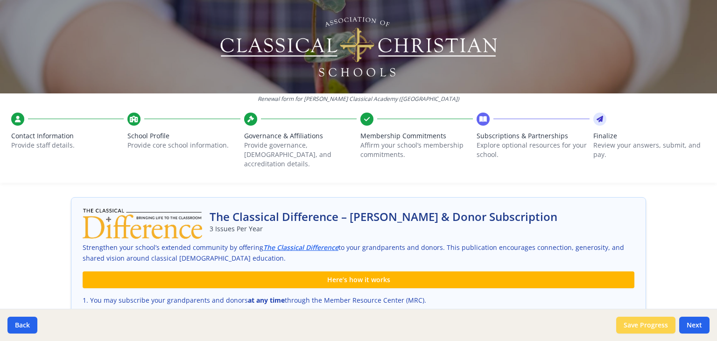
type input "0"
click at [651, 325] on button "Save Progress" at bounding box center [646, 325] width 59 height 17
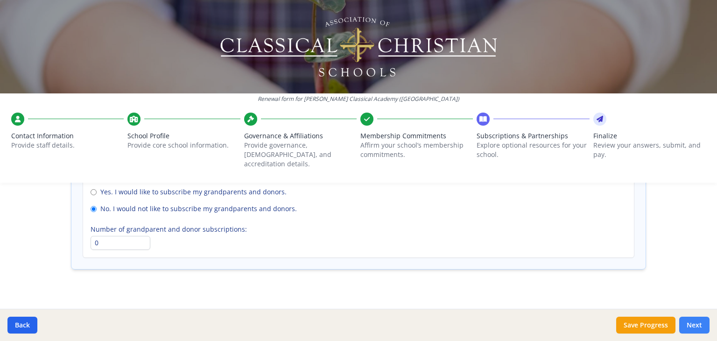
click at [693, 323] on button "Next" at bounding box center [695, 325] width 30 height 17
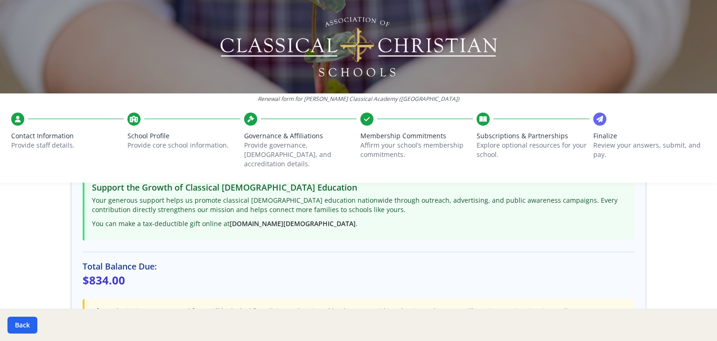
scroll to position [211, 0]
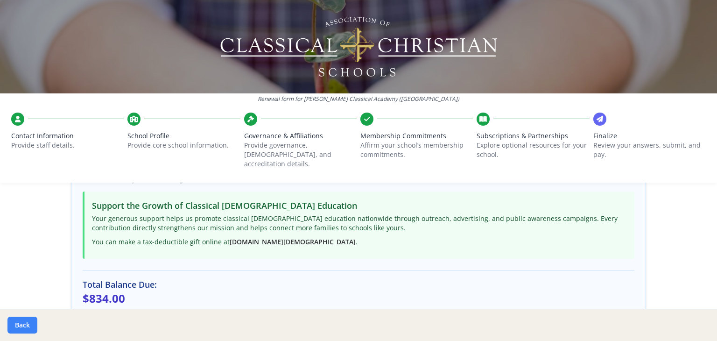
click at [30, 323] on button "Back" at bounding box center [22, 325] width 30 height 17
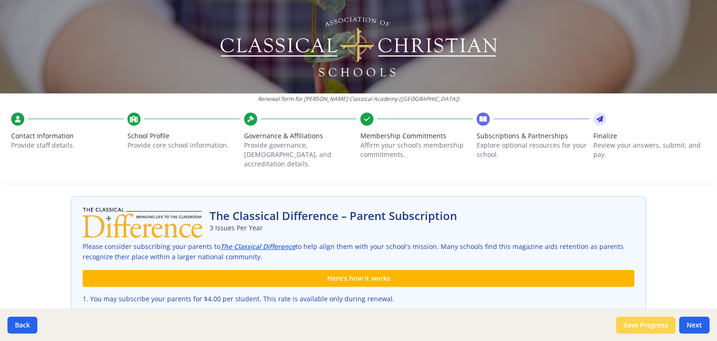
click at [655, 324] on button "Save Progress" at bounding box center [646, 325] width 59 height 17
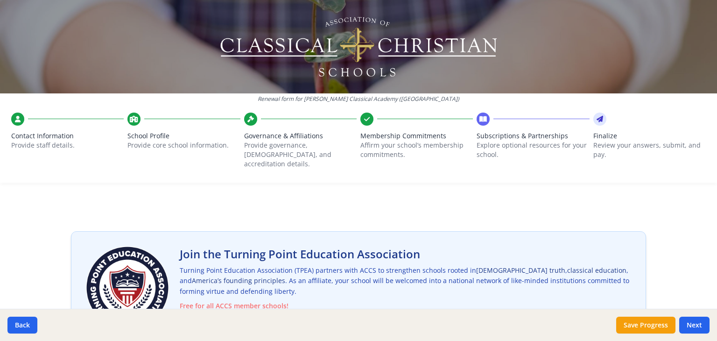
scroll to position [0, 0]
